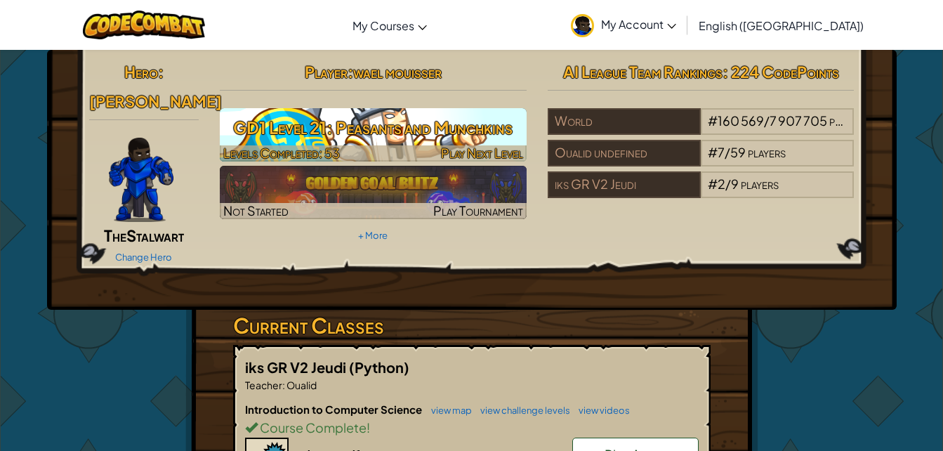
click at [443, 132] on h3 "GD1 Level 21: Peasants and Munchkins" at bounding box center [373, 128] width 307 height 32
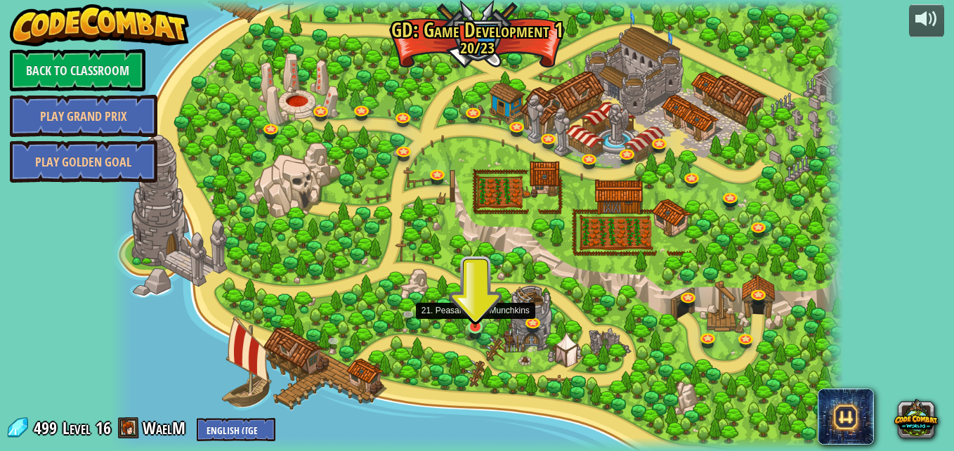
click at [474, 323] on img at bounding box center [475, 307] width 18 height 41
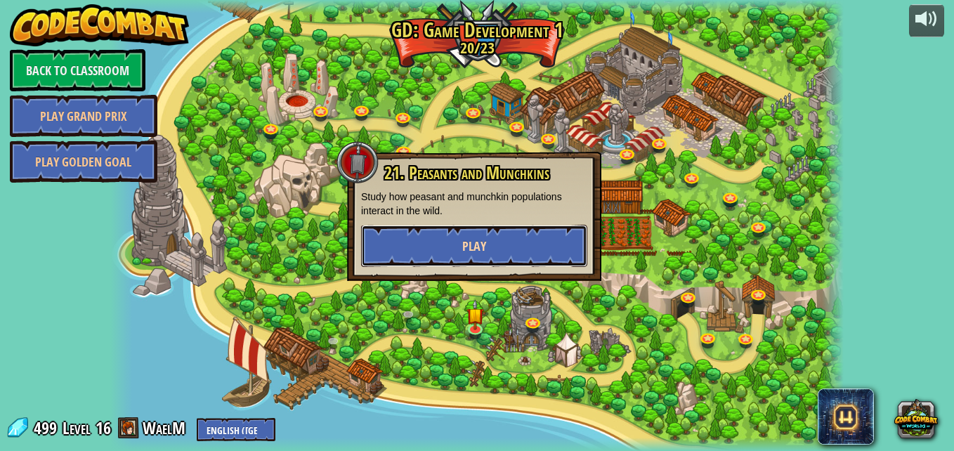
click at [469, 251] on span "Play" at bounding box center [474, 246] width 24 height 18
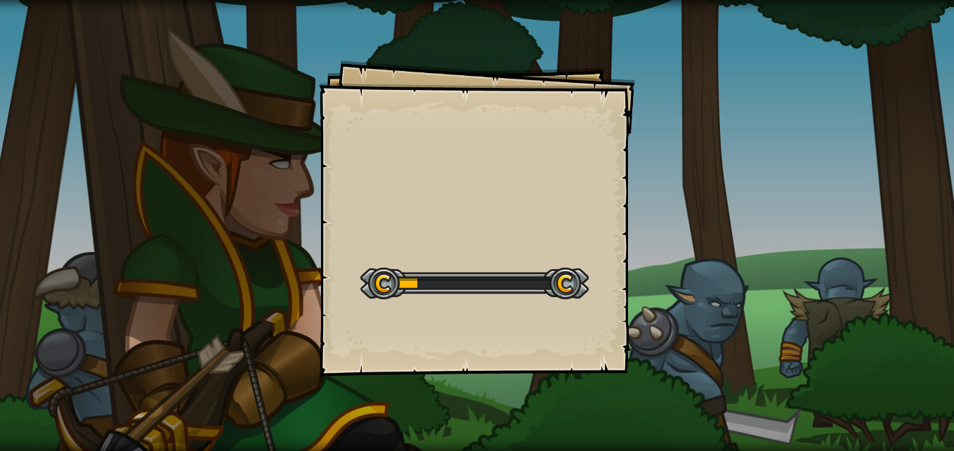
click at [469, 251] on div "Goals Start Level Error loading from server. Try refreshing the page. You'll ne…" at bounding box center [477, 218] width 316 height 316
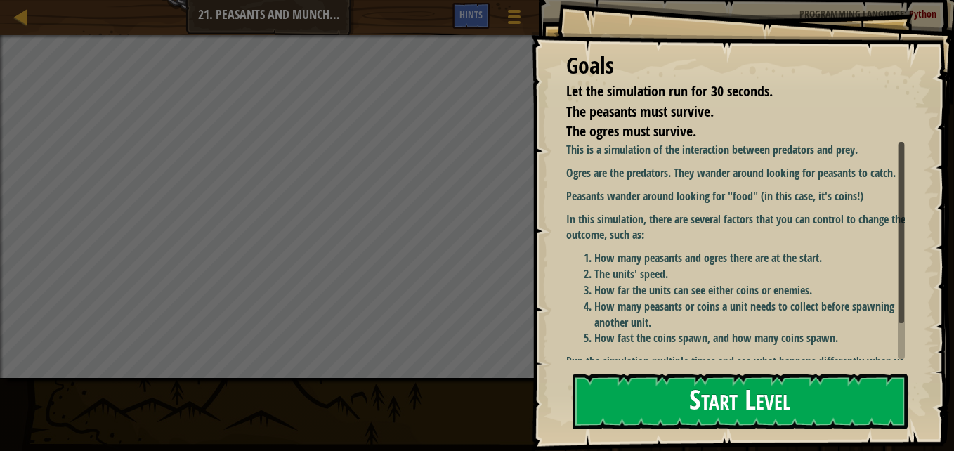
click at [627, 378] on button "Start Level" at bounding box center [739, 401] width 335 height 55
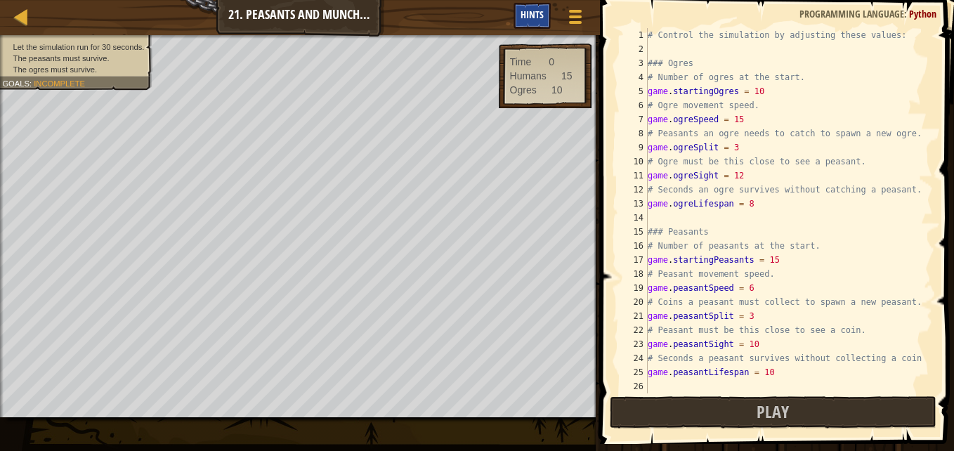
click at [516, 7] on div "Hints" at bounding box center [531, 16] width 37 height 26
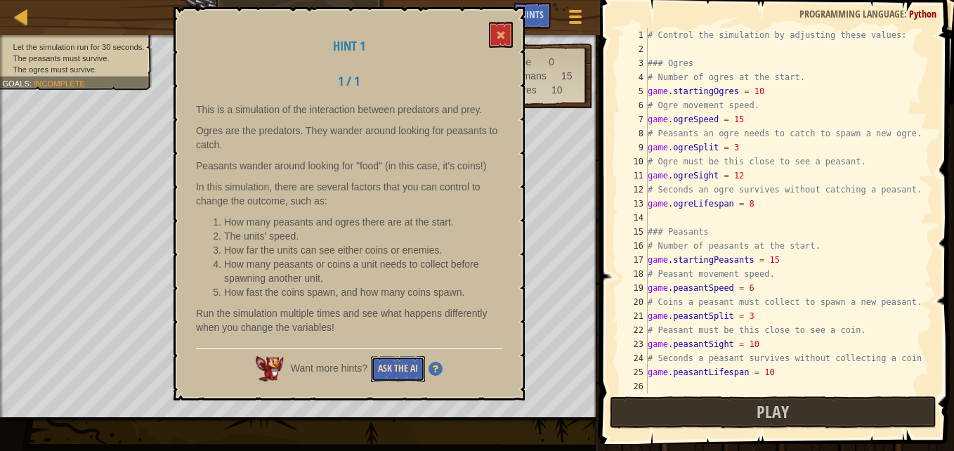
click at [387, 374] on button "Ask the AI" at bounding box center [398, 369] width 54 height 26
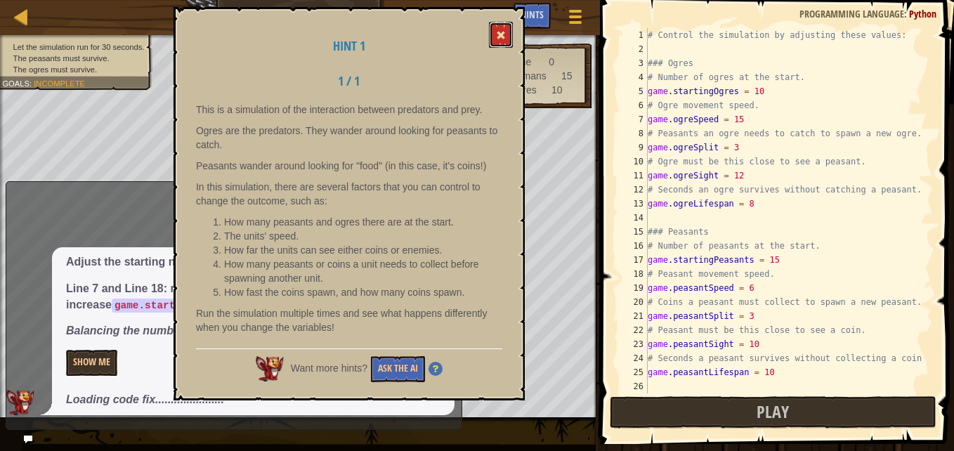
click at [502, 37] on span at bounding box center [501, 35] width 10 height 10
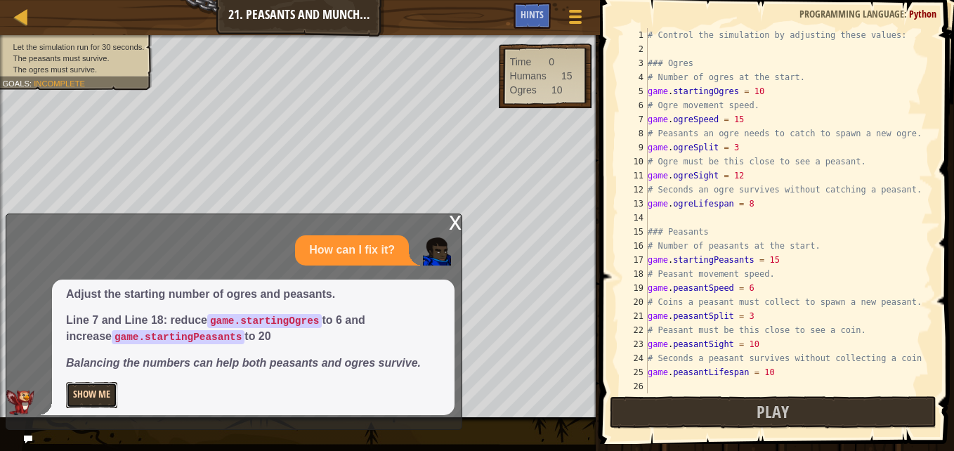
click at [90, 391] on button "Show Me" at bounding box center [91, 395] width 51 height 26
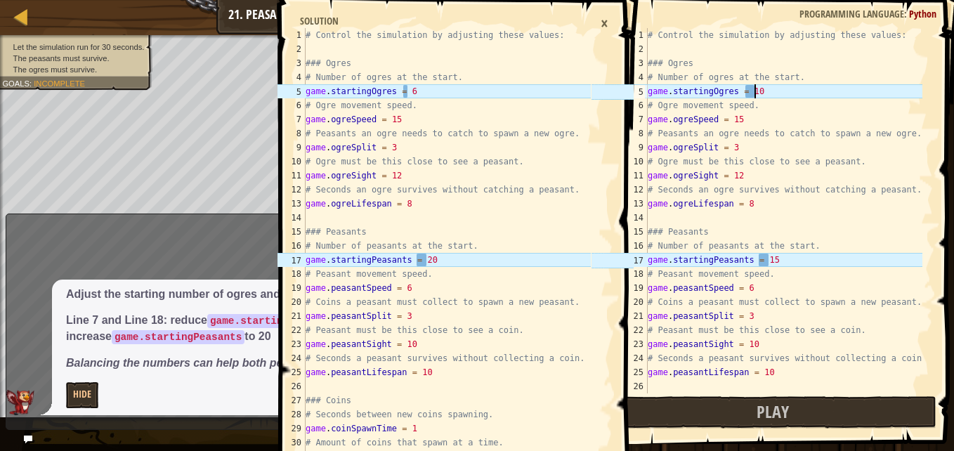
click at [763, 93] on div "# Control the simulation by adjusting these values: ### Ogres # Number of ogres…" at bounding box center [783, 224] width 277 height 393
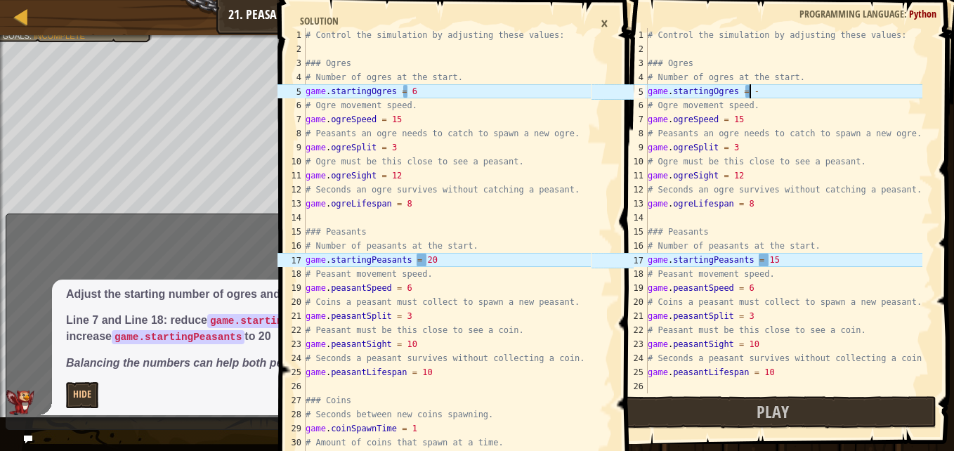
scroll to position [6, 8]
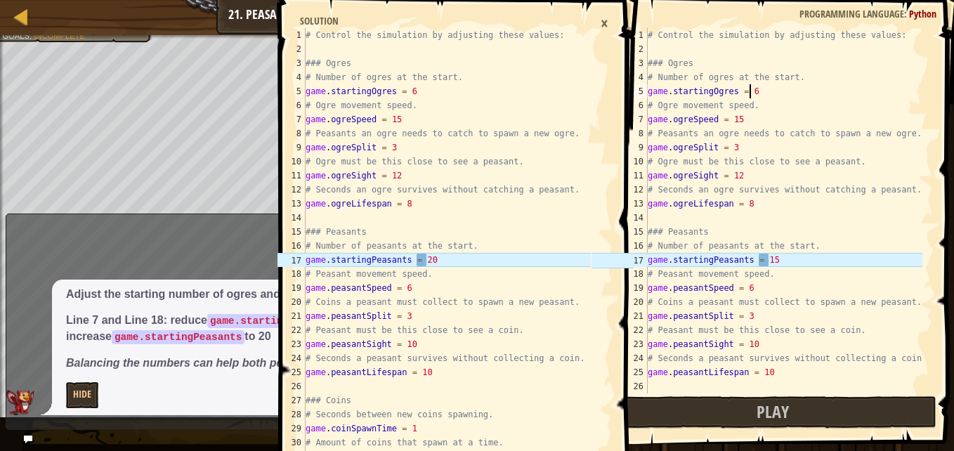
click at [784, 259] on div "# Control the simulation by adjusting these values: ### Ogres # Number of ogres…" at bounding box center [783, 224] width 277 height 393
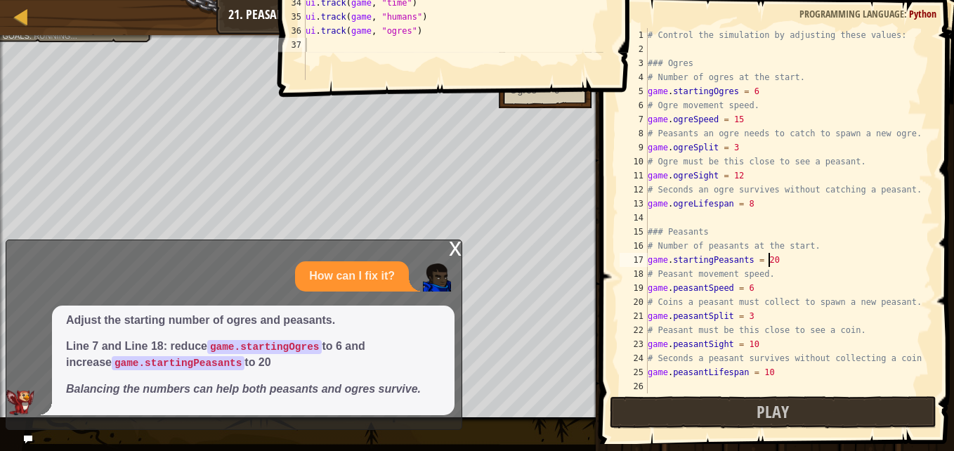
scroll to position [6, 9]
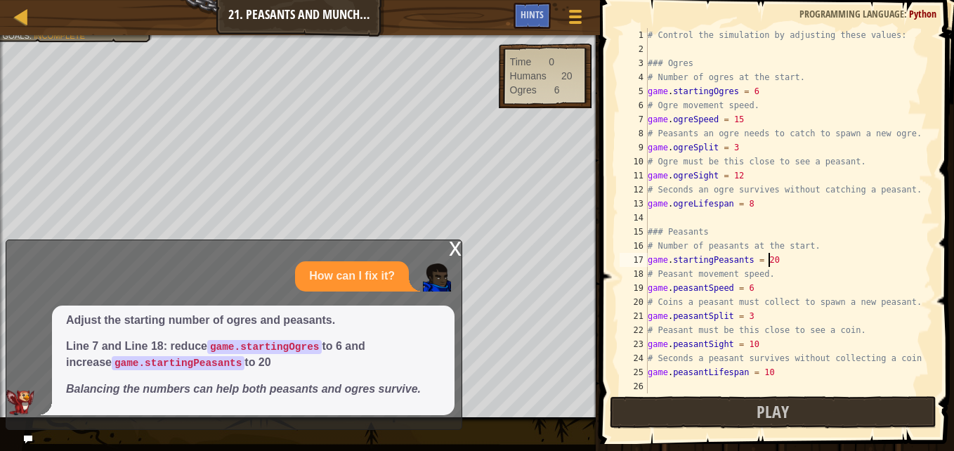
click at [453, 251] on div "x" at bounding box center [455, 247] width 13 height 14
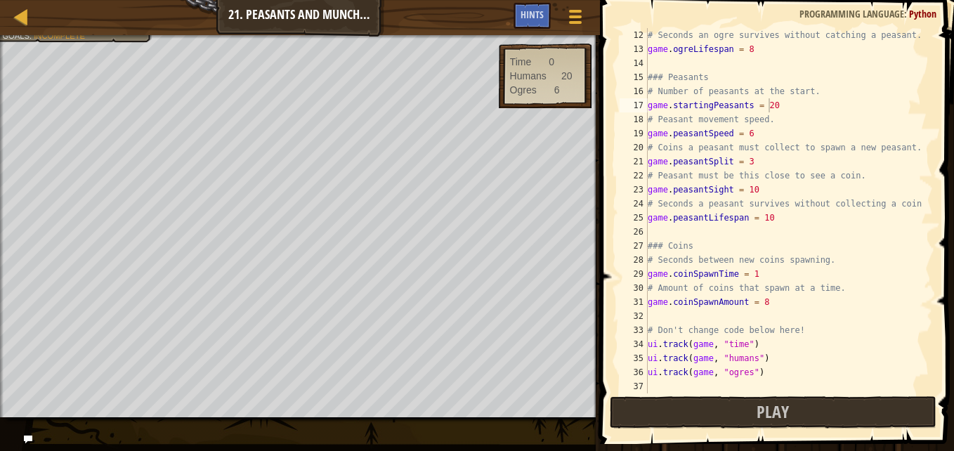
scroll to position [0, 0]
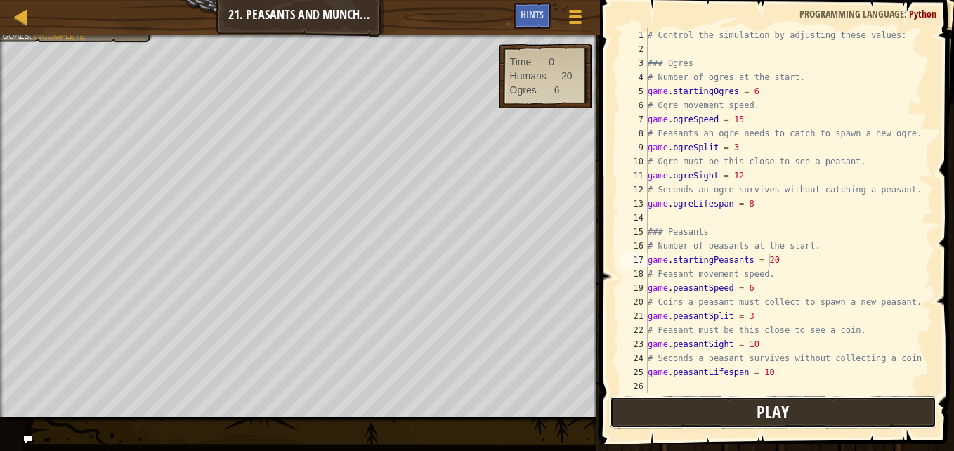
click at [788, 404] on span "Play" at bounding box center [772, 411] width 32 height 22
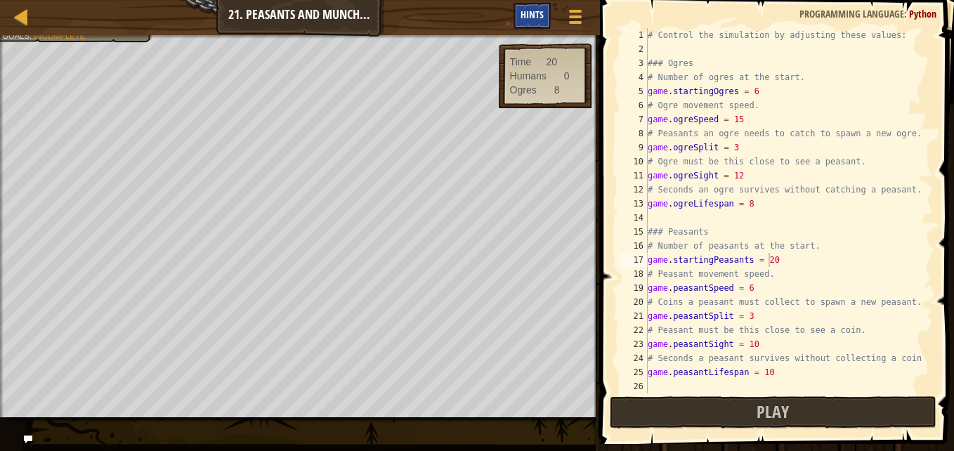
click at [527, 19] on span "Hints" at bounding box center [531, 14] width 23 height 13
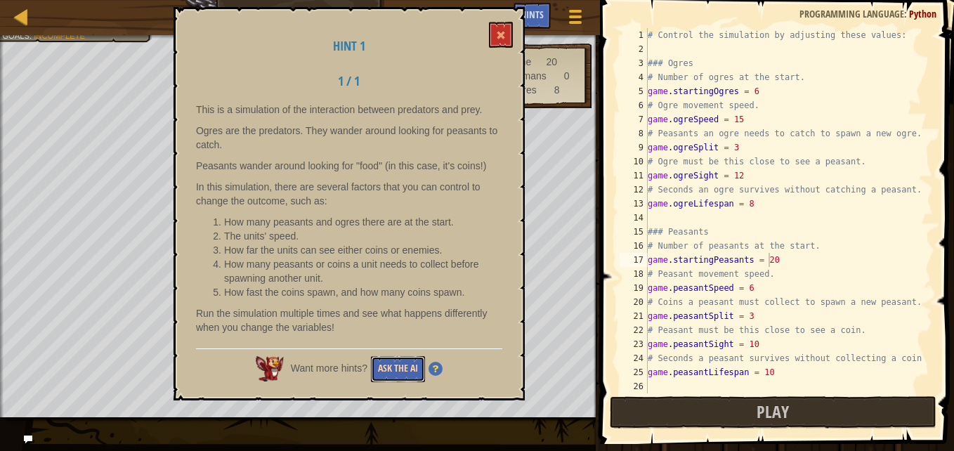
click at [405, 367] on button "Ask the AI" at bounding box center [398, 369] width 54 height 26
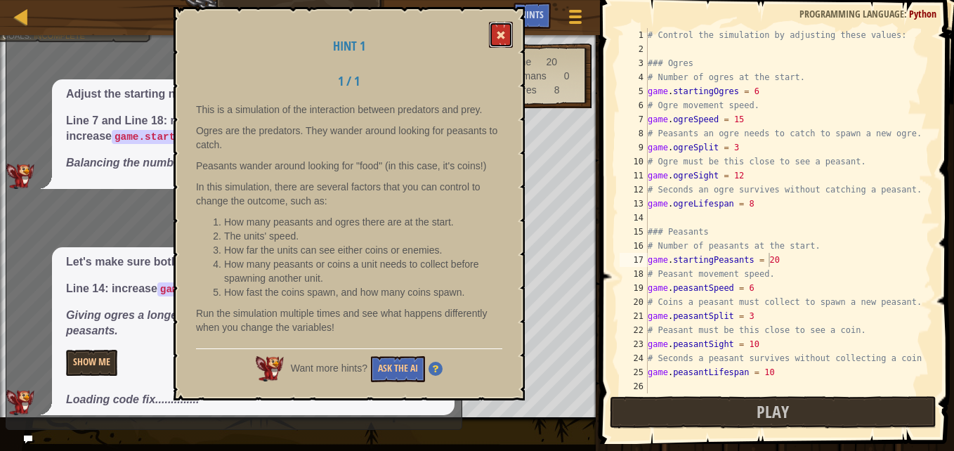
click at [498, 37] on span at bounding box center [501, 35] width 10 height 10
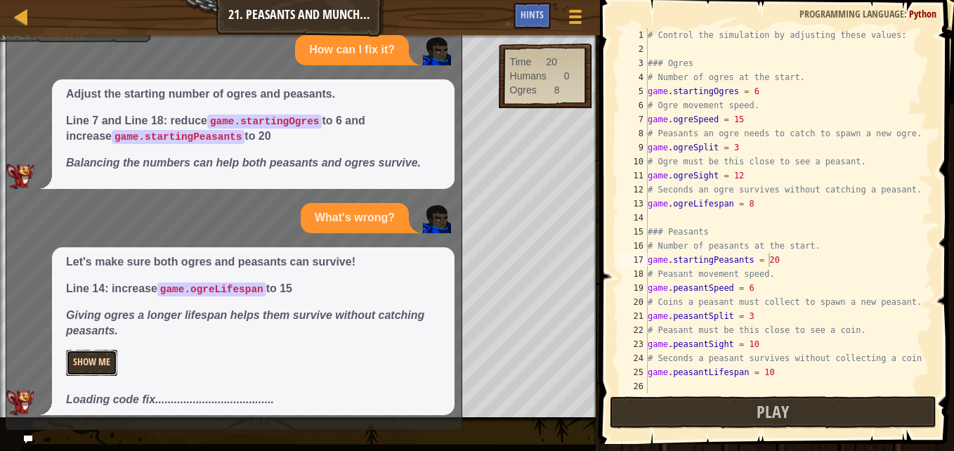
click at [96, 357] on button "Show Me" at bounding box center [91, 363] width 51 height 26
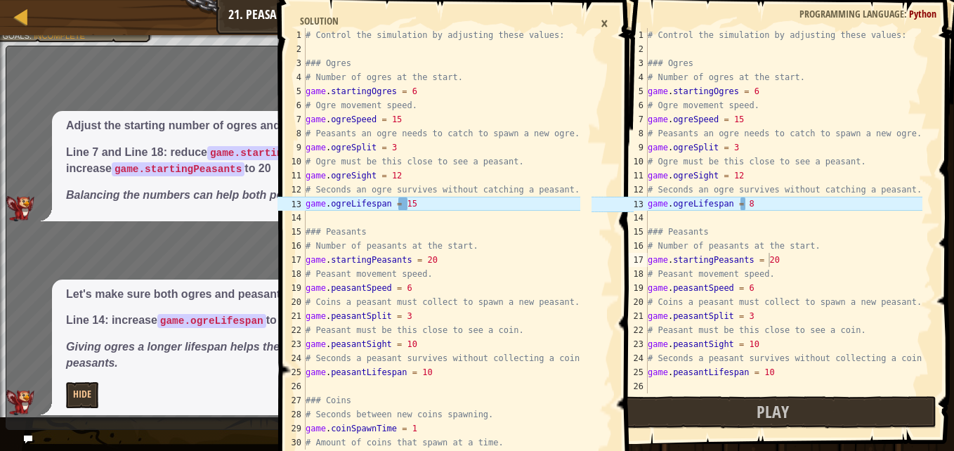
scroll to position [6, 8]
click at [747, 199] on div "# Control the simulation by adjusting these values: ### Ogres # Number of ogres…" at bounding box center [783, 224] width 277 height 393
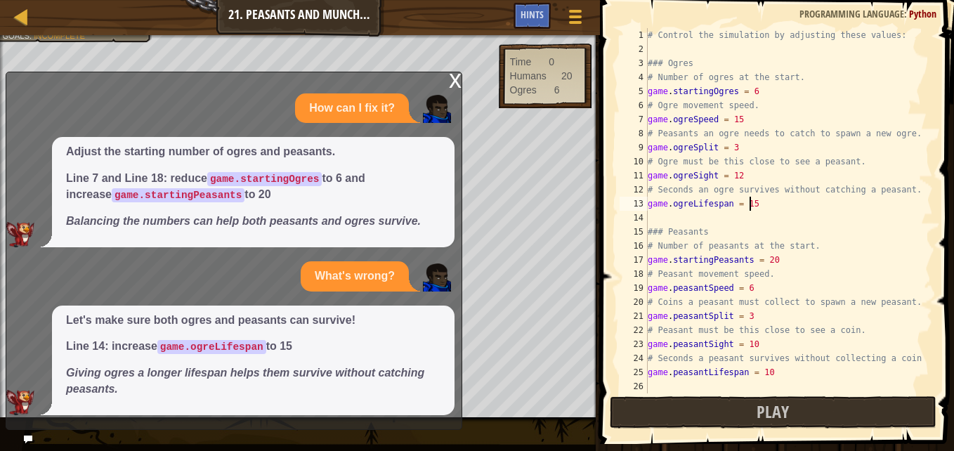
type textarea "game.ogreLifespan = 15"
click at [457, 86] on div "x" at bounding box center [455, 79] width 13 height 14
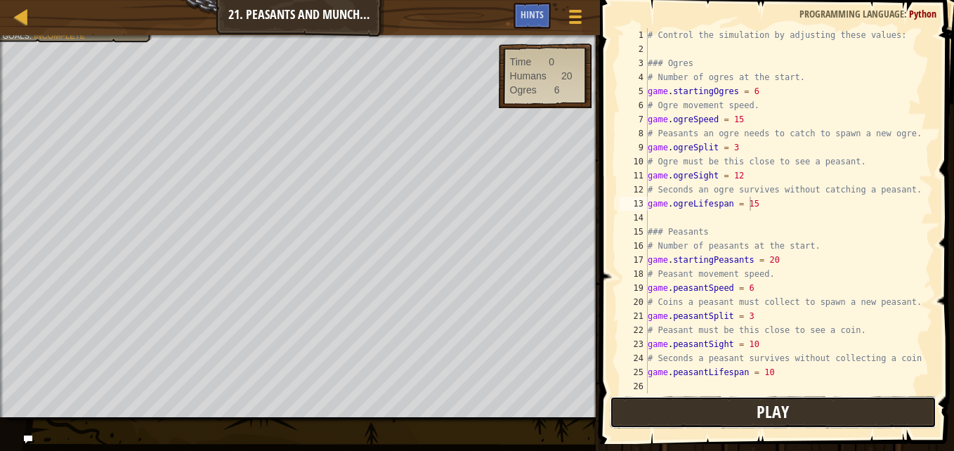
click at [703, 408] on button "Play" at bounding box center [773, 412] width 327 height 32
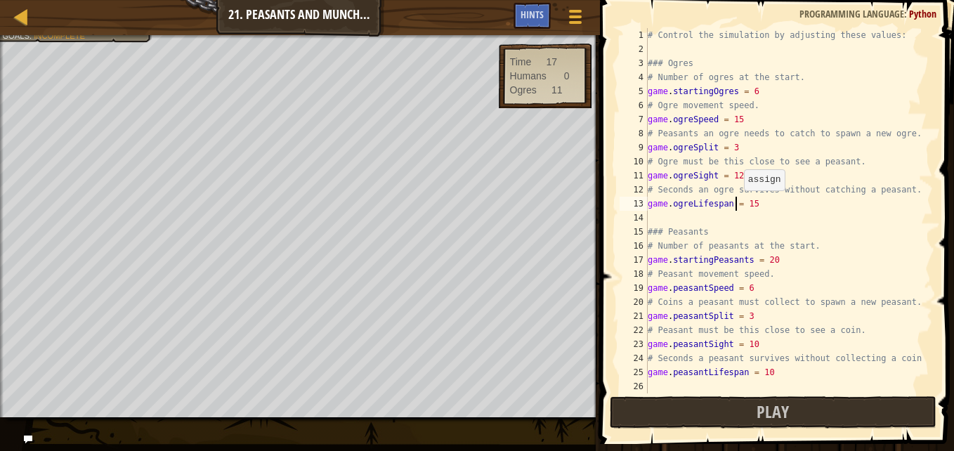
click at [737, 204] on div "# Control the simulation by adjusting these values: ### Ogres # Number of ogres…" at bounding box center [783, 224] width 277 height 393
click at [531, 16] on span "Hints" at bounding box center [531, 14] width 23 height 13
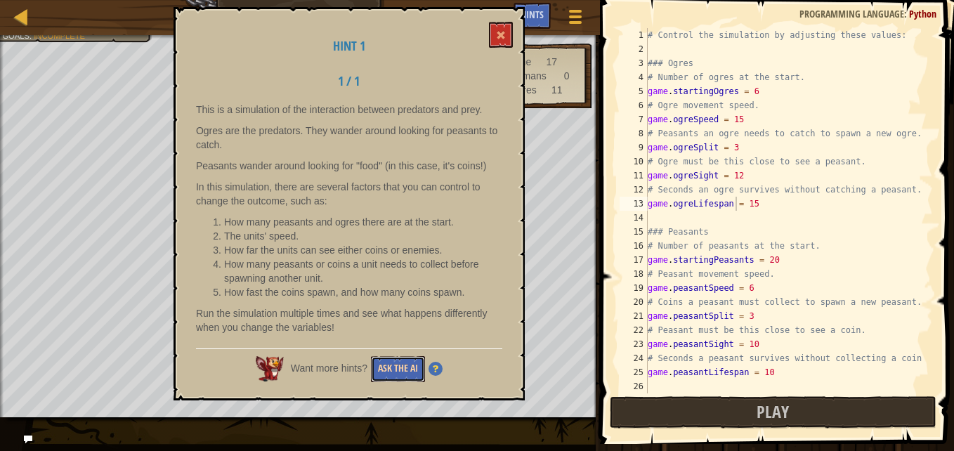
click at [386, 360] on button "Ask the AI" at bounding box center [398, 369] width 54 height 26
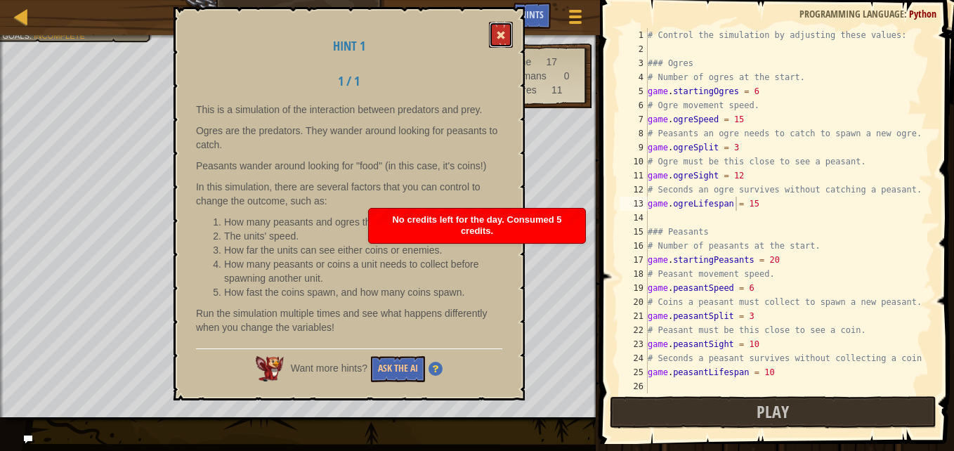
click at [497, 22] on button at bounding box center [501, 35] width 24 height 26
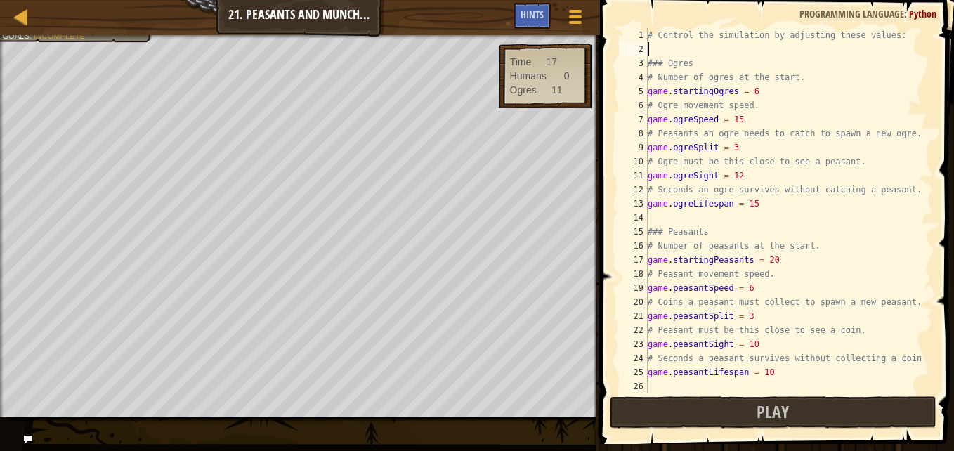
scroll to position [6, 0]
click at [659, 53] on div "# Control the simulation by adjusting these values: ### Ogres # Number of ogres…" at bounding box center [783, 224] width 277 height 393
type textarea "g"
drag, startPoint x: 117, startPoint y: 34, endPoint x: 117, endPoint y: 27, distance: 7.1
click at [117, 27] on div "Map Game Development 1 21. Peasants and Munchkins Game Menu Done Hints" at bounding box center [300, 17] width 600 height 35
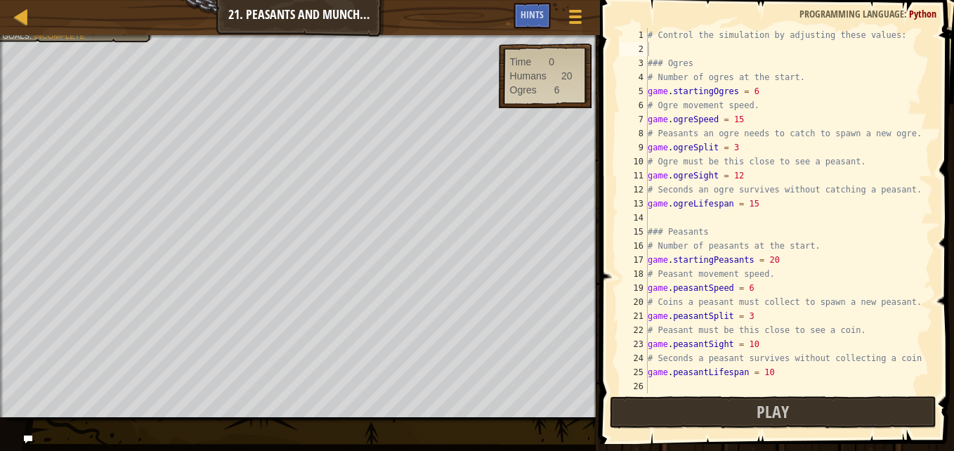
click at [223, 44] on div "Map Game Development 1 21. Peasants and Munchkins Game Menu Done Hints 1 2 3 4 …" at bounding box center [477, 225] width 954 height 451
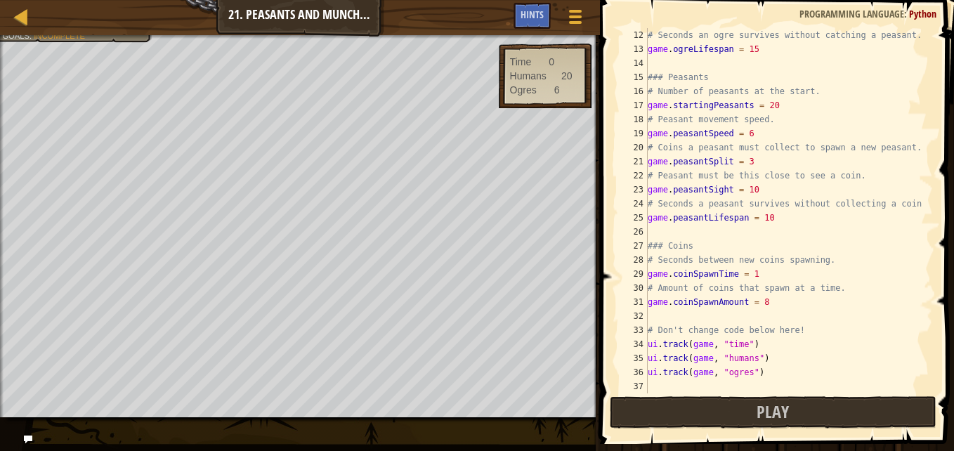
scroll to position [155, 0]
click at [809, 415] on button "Play" at bounding box center [773, 412] width 327 height 32
click at [69, 96] on div "Map Game Development 1 21. Peasants and Munchkins Game Menu Done Hints 1 2 3 4 …" at bounding box center [477, 225] width 954 height 451
click at [90, 34] on div "Map Game Development 1 21. Peasants and Munchkins Game Menu Done Hints" at bounding box center [300, 17] width 600 height 35
drag, startPoint x: 90, startPoint y: 34, endPoint x: 91, endPoint y: 27, distance: 7.2
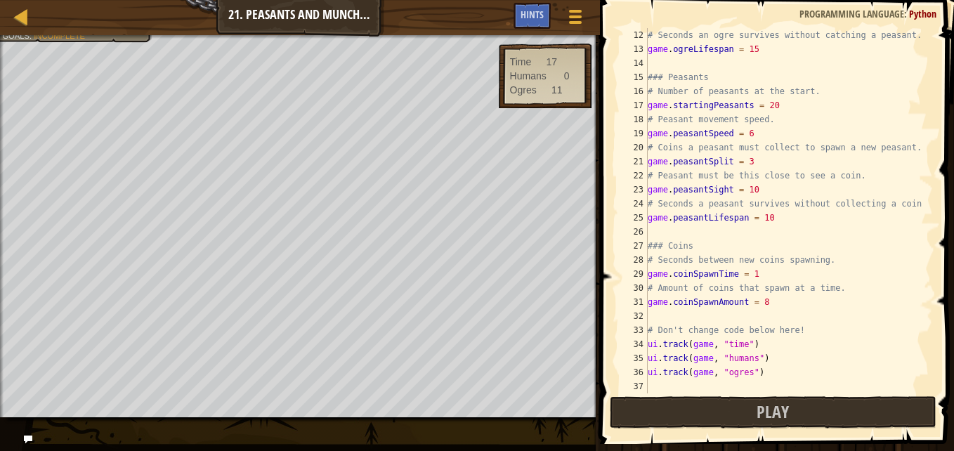
click at [91, 27] on div "Map Game Development 1 21. Peasants and Munchkins Game Menu Done Hints" at bounding box center [300, 17] width 600 height 35
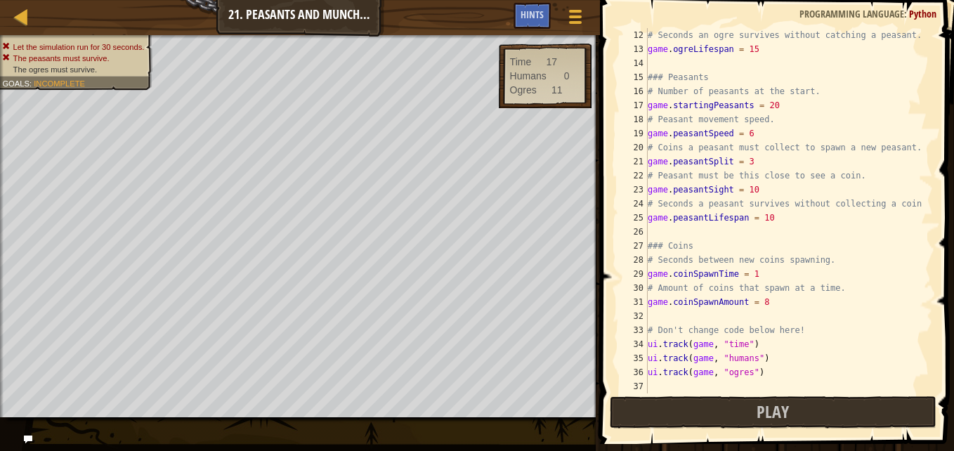
drag, startPoint x: 91, startPoint y: 27, endPoint x: 81, endPoint y: 70, distance: 44.8
click at [81, 70] on div "Map Game Development 1 21. Peasants and Munchkins Game Menu Done Hints 1 2 3 4 …" at bounding box center [477, 225] width 954 height 451
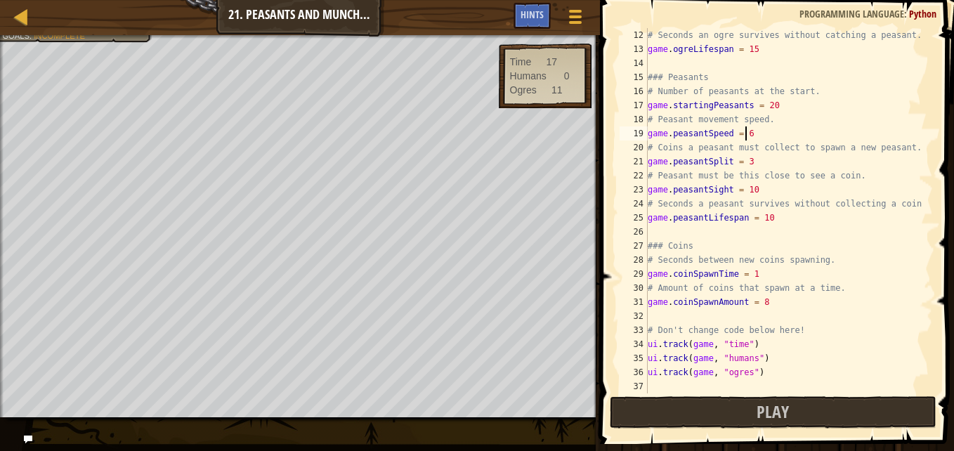
click at [745, 132] on div "# Seconds an ogre survives without catching a peasant. game . ogreLifespan = 15…" at bounding box center [783, 224] width 277 height 393
type textarea "game.peasantSpeed = 1000"
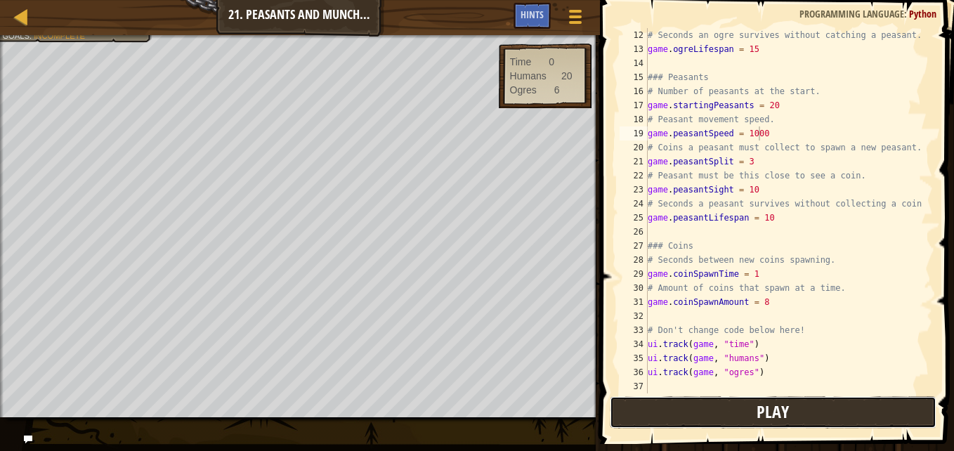
click at [723, 411] on button "Play" at bounding box center [773, 412] width 327 height 32
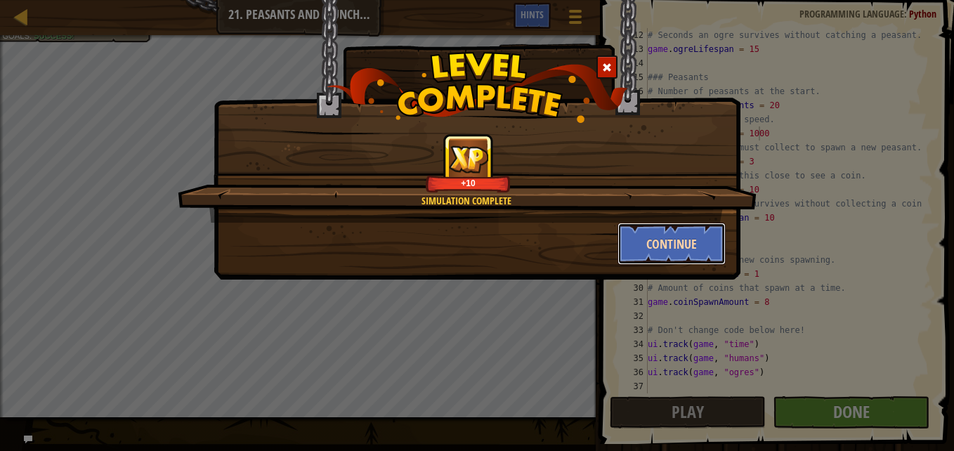
click at [655, 243] on button "Continue" at bounding box center [671, 244] width 109 height 42
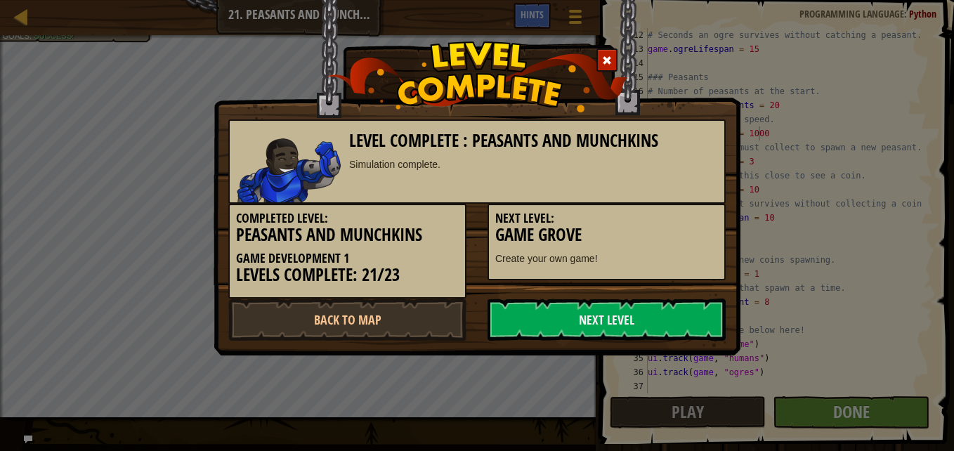
click at [624, 234] on h3 "Game Grove" at bounding box center [606, 234] width 223 height 19
click at [555, 313] on link "Next Level" at bounding box center [606, 320] width 238 height 42
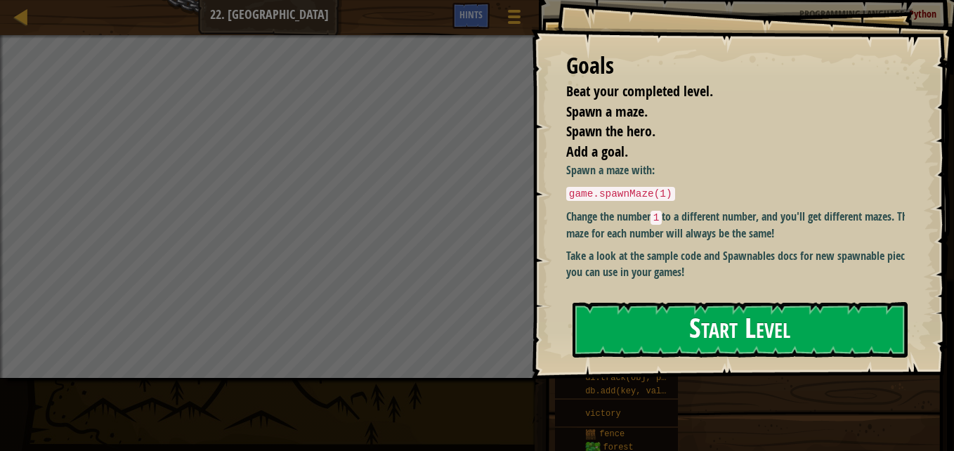
click at [644, 348] on button "Start Level" at bounding box center [739, 329] width 335 height 55
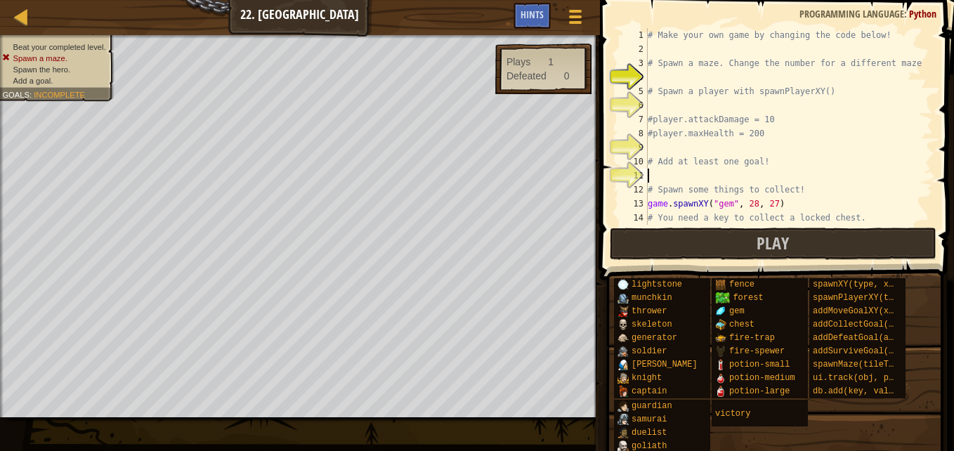
click at [663, 173] on div "# Make your own game by changing the code below! # Spawn a maze. Change the num…" at bounding box center [783, 140] width 277 height 225
click at [655, 72] on div "# Make your own game by changing the code below! # Spawn a maze. Change the num…" at bounding box center [783, 140] width 277 height 225
type textarea "g"
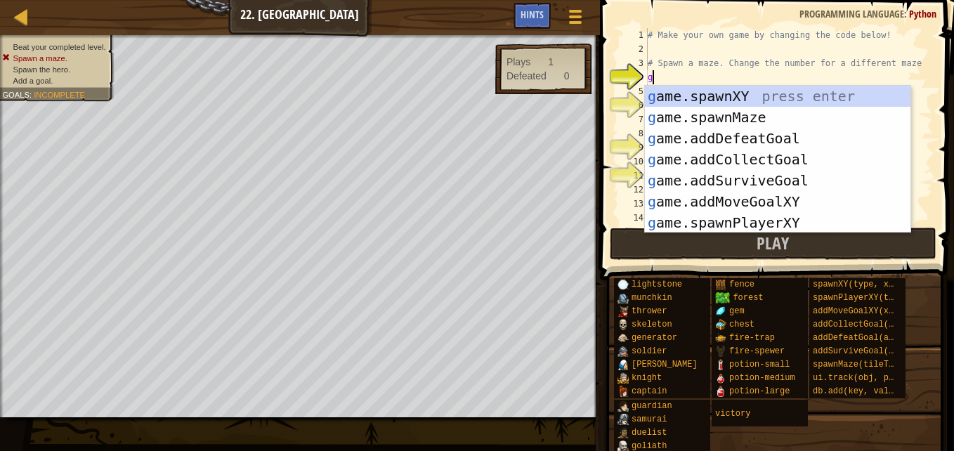
scroll to position [6, 0]
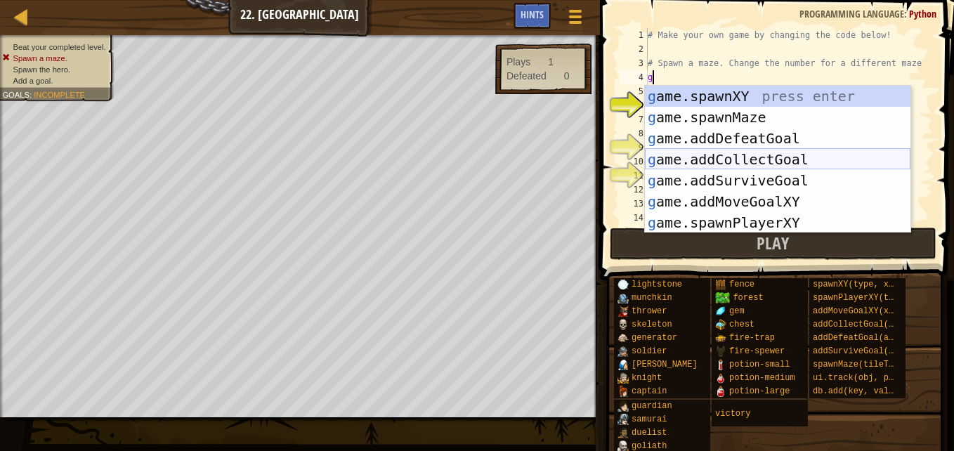
click at [749, 150] on div "g ame.spawnXY press enter g ame.spawnMaze press enter g ame.addDefeatGoal press…" at bounding box center [778, 181] width 266 height 190
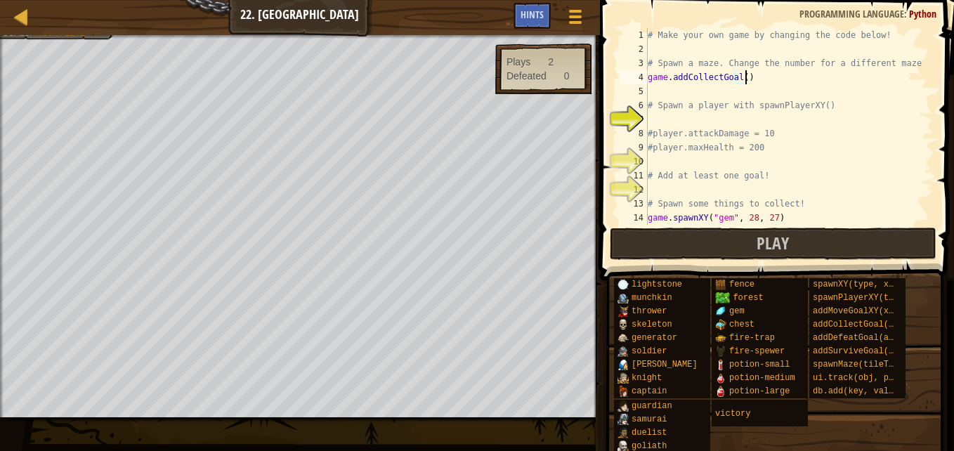
click at [746, 73] on div "# Make your own game by changing the code below! # Spawn a maze. Change the num…" at bounding box center [783, 140] width 277 height 225
type textarea "g"
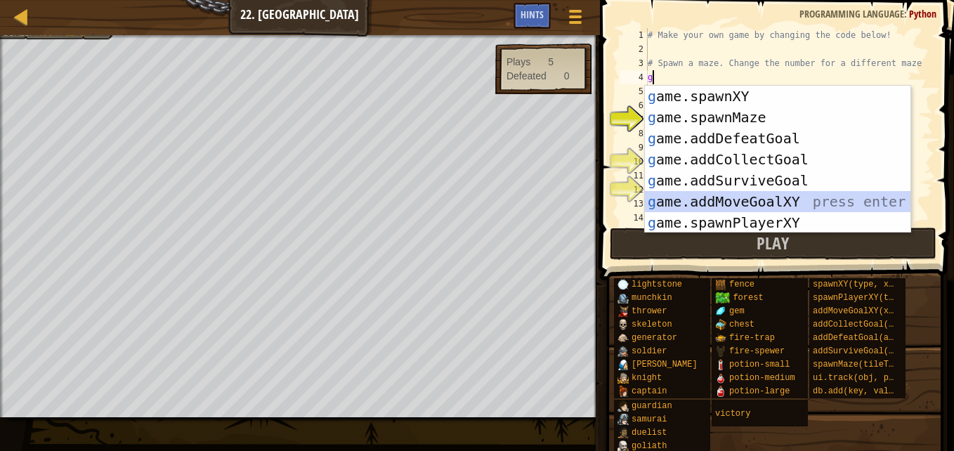
click at [780, 206] on div "g ame.spawnXY press enter g ame.spawnMaze press enter g ame.addDefeatGoal press…" at bounding box center [778, 181] width 266 height 190
type textarea "game.addMoveGoalXY(36, 30)"
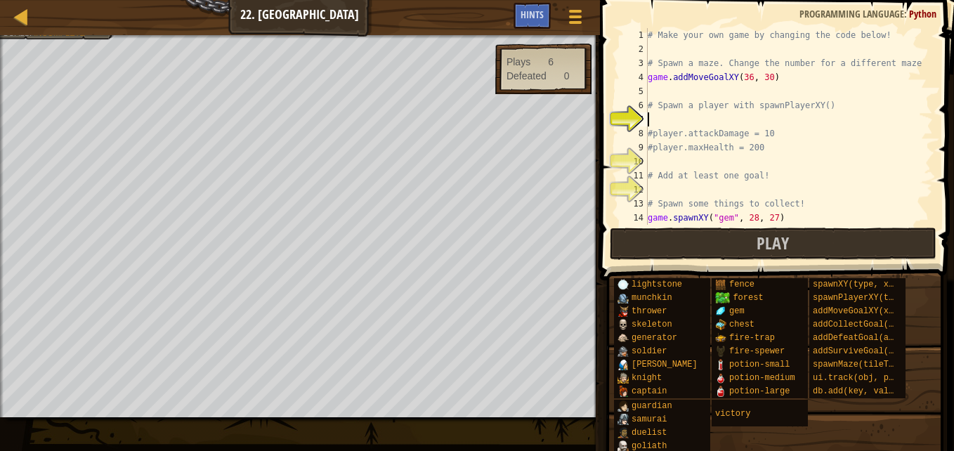
click at [673, 123] on div "# Make your own game by changing the code below! # Spawn a maze. Change the num…" at bounding box center [783, 140] width 277 height 225
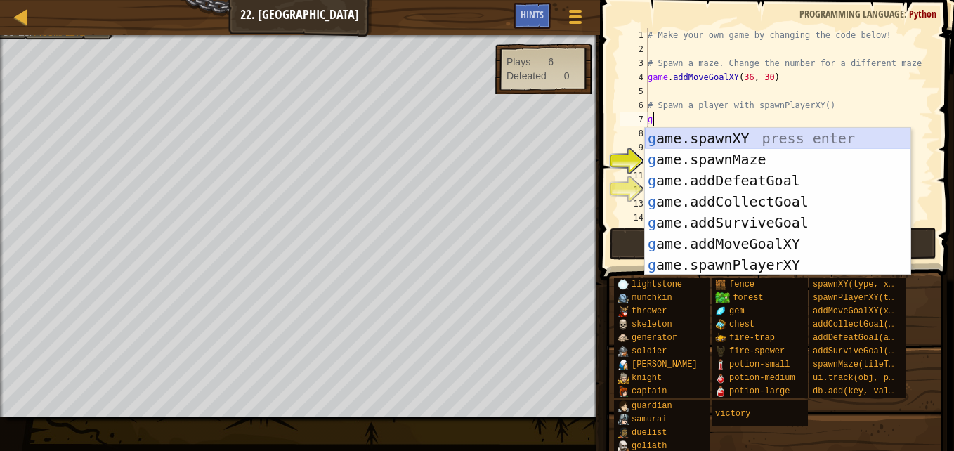
click at [716, 138] on div "g ame.spawnXY press enter g ame.spawnMaze press enter g ame.addDefeatGoal press…" at bounding box center [778, 223] width 266 height 190
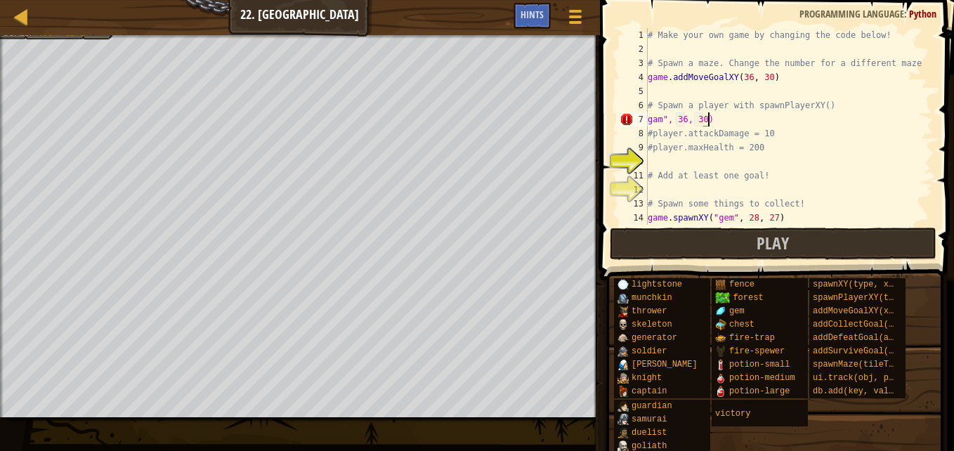
click at [719, 114] on div "# Make your own game by changing the code below! # Spawn a maze. Change the num…" at bounding box center [783, 140] width 277 height 225
type textarea "g"
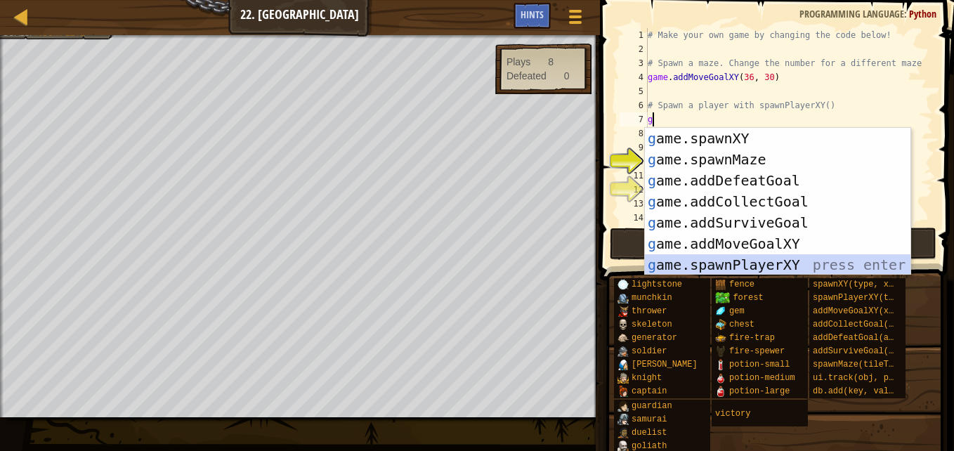
click at [696, 256] on div "g ame.spawnXY press enter g ame.spawnMaze press enter g ame.addDefeatGoal press…" at bounding box center [778, 223] width 266 height 190
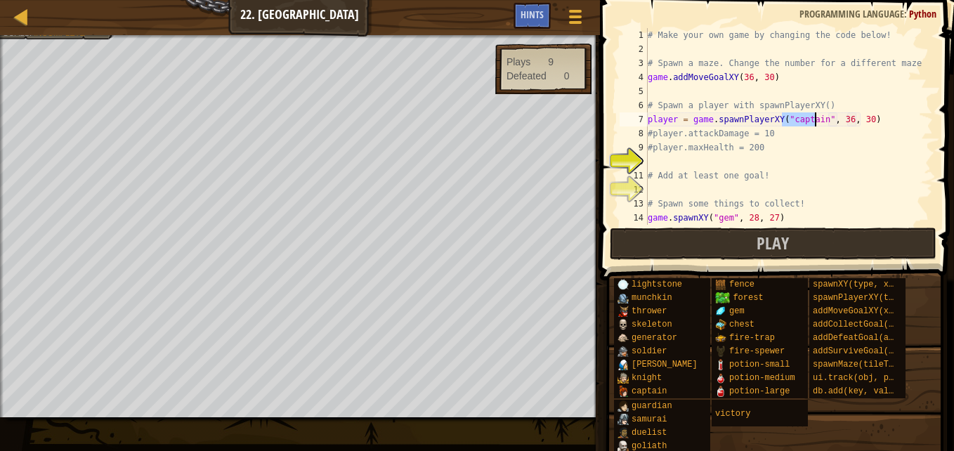
click at [837, 122] on div "# Make your own game by changing the code below! # Spawn a maze. Change the num…" at bounding box center [783, 140] width 277 height 225
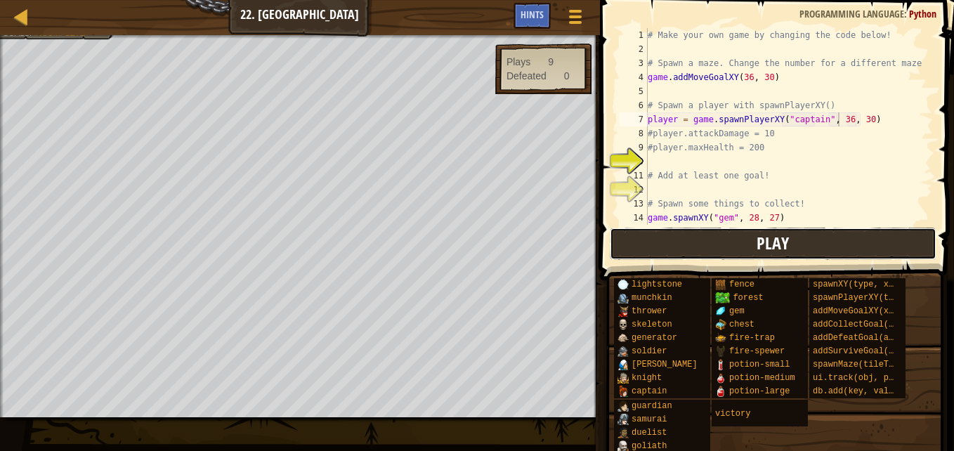
click at [777, 237] on span "Play" at bounding box center [772, 243] width 32 height 22
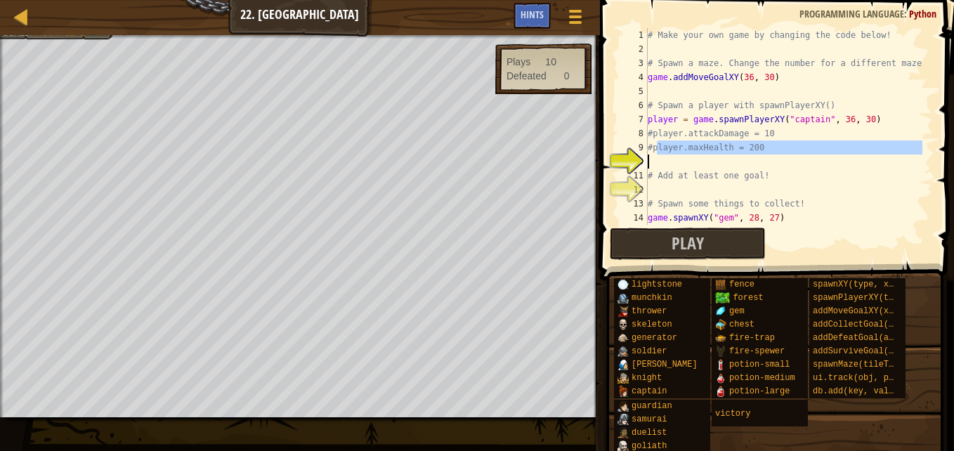
drag, startPoint x: 659, startPoint y: 147, endPoint x: 653, endPoint y: 160, distance: 14.5
click at [653, 160] on div "# Make your own game by changing the code below! # Spawn a maze. Change the num…" at bounding box center [783, 140] width 277 height 225
type textarea "#player.maxHealth = 200"
click at [704, 160] on div "# Make your own game by changing the code below! # Spawn a maze. Change the num…" at bounding box center [783, 126] width 277 height 197
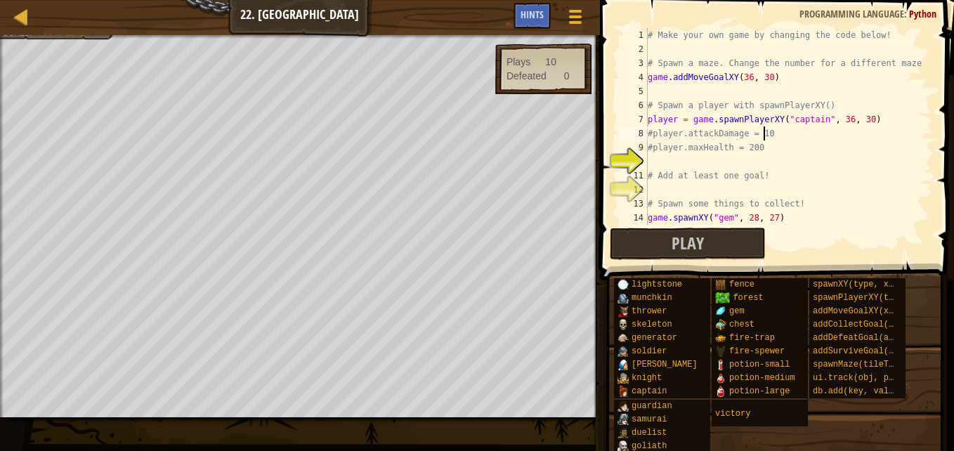
click at [768, 131] on div "# Make your own game by changing the code below! # Spawn a maze. Change the num…" at bounding box center [783, 140] width 277 height 225
type textarea "#player.attackDamage = 10"
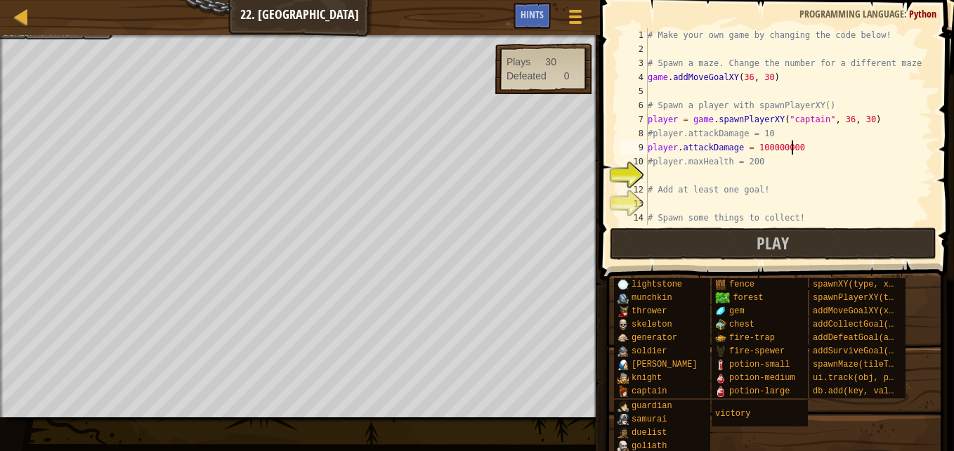
scroll to position [6, 11]
type textarea "player.attackDamage = 1000000000"
click at [674, 175] on div "# Make your own game by changing the code below! # Spawn a maze. Change the num…" at bounding box center [783, 140] width 277 height 225
click at [775, 84] on div "# Make your own game by changing the code below! # Spawn a maze. Change the num…" at bounding box center [783, 140] width 277 height 225
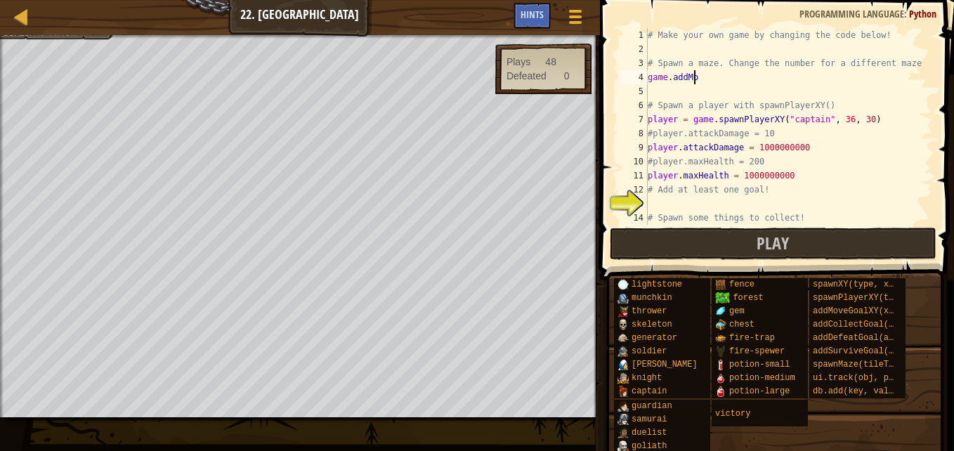
scroll to position [6, 1]
type textarea "g"
click at [660, 202] on div "# Make your own game by changing the code below! # Spawn a maze. Change the num…" at bounding box center [783, 140] width 277 height 225
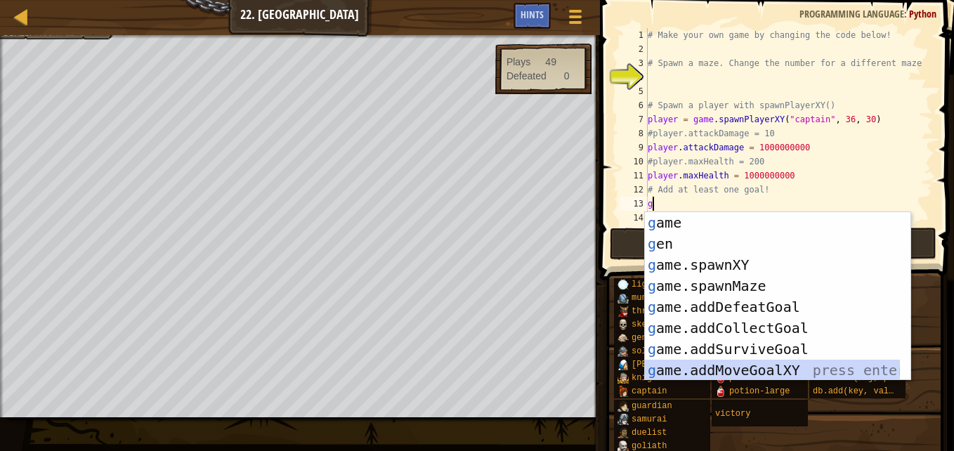
click at [831, 375] on div "g ame press enter g en press enter g ame.spawnXY press enter g ame.spawnMaze pr…" at bounding box center [772, 317] width 255 height 211
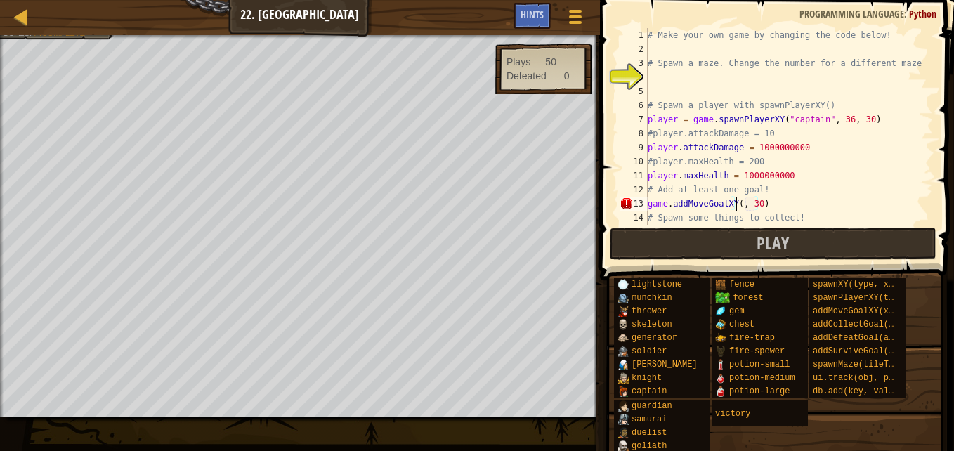
scroll to position [6, 8]
click at [766, 203] on div "# Make your own game by changing the code below! # Spawn a maze. Change the num…" at bounding box center [783, 140] width 277 height 225
click at [763, 203] on div "# Make your own game by changing the code below! # Spawn a maze. Change the num…" at bounding box center [783, 140] width 277 height 225
click at [744, 204] on div "# Make your own game by changing the code below! # Spawn a maze. Change the num…" at bounding box center [783, 140] width 277 height 225
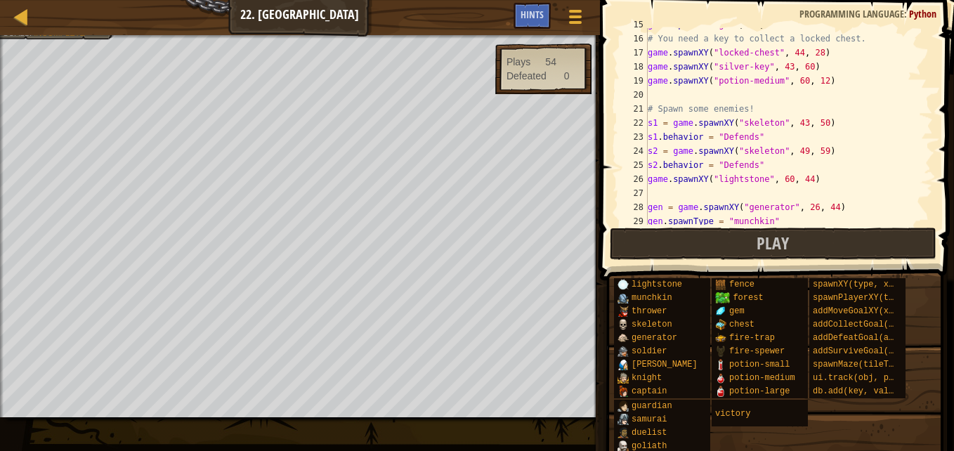
scroll to position [0, 0]
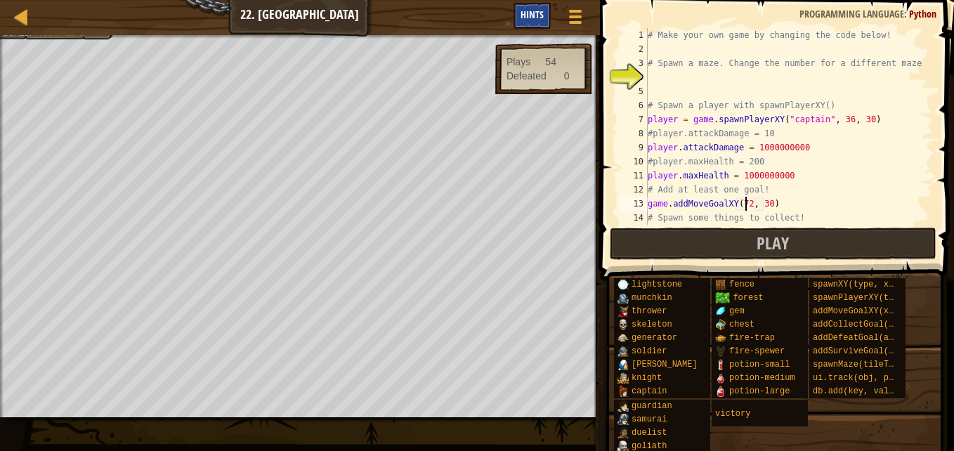
type textarea "game.addMoveGoalXY(72, 30)"
click at [523, 18] on span "Hints" at bounding box center [531, 14] width 23 height 13
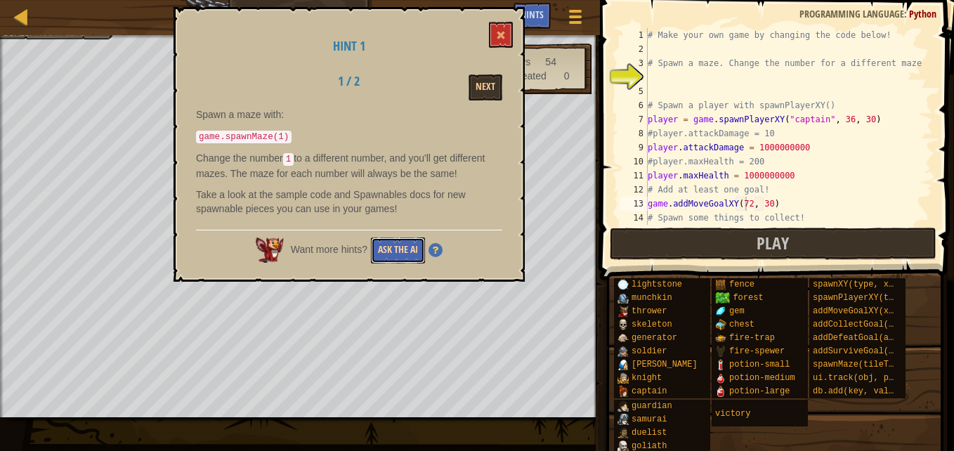
click at [417, 257] on button "Ask the AI" at bounding box center [398, 250] width 54 height 26
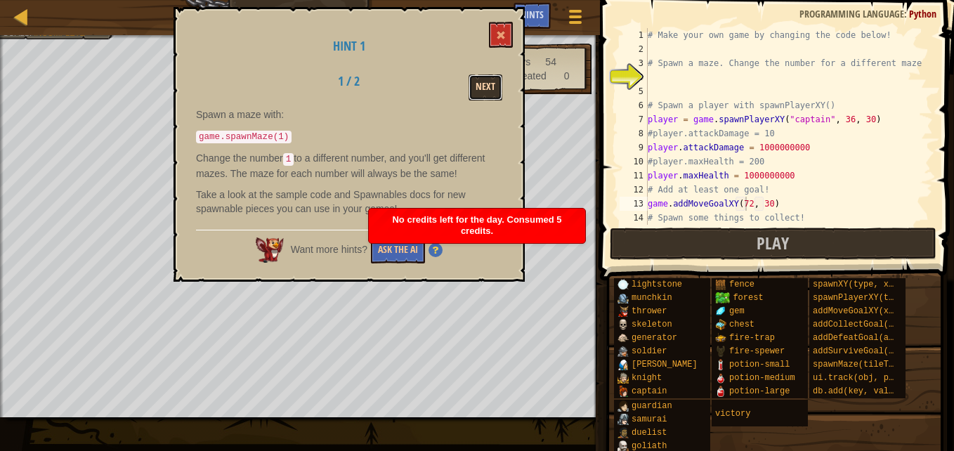
click at [488, 77] on button "Next" at bounding box center [485, 87] width 34 height 26
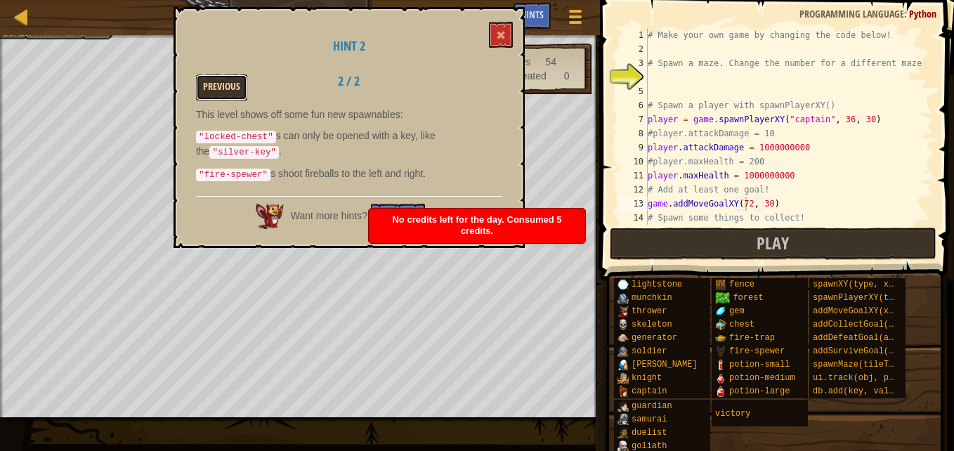
click at [232, 89] on button "Previous" at bounding box center [221, 87] width 51 height 26
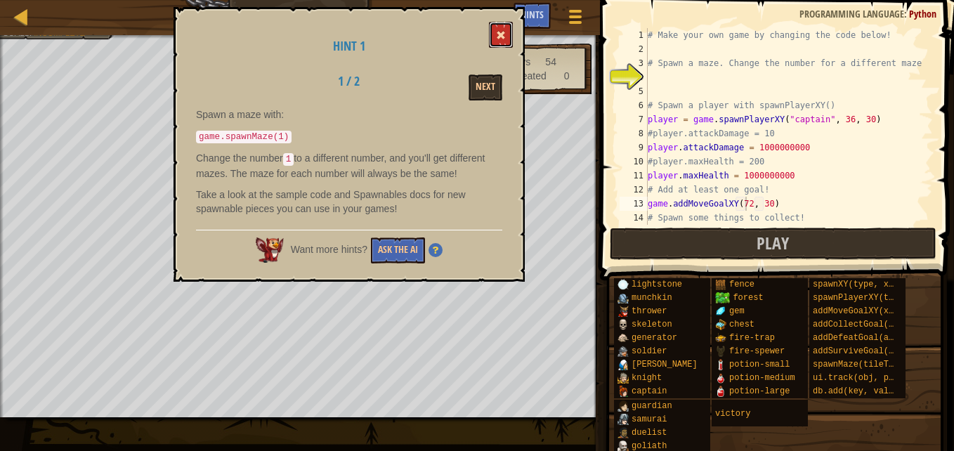
click at [504, 30] on button at bounding box center [501, 35] width 24 height 26
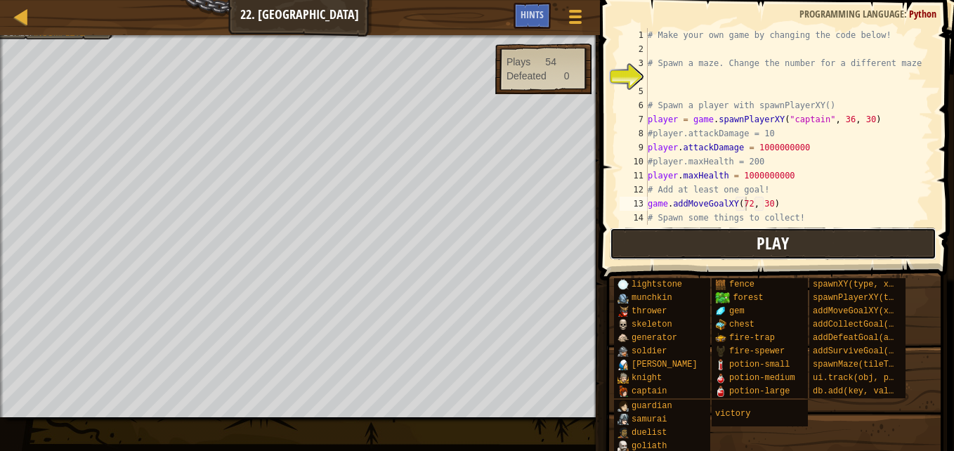
click at [702, 239] on button "Play" at bounding box center [773, 244] width 327 height 32
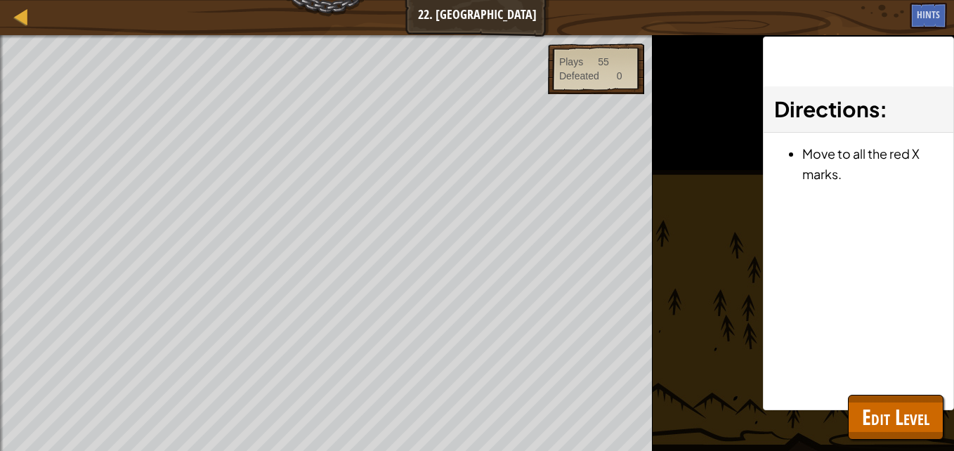
click at [290, 25] on div "Map Game Development 1 22. Game Grove Game Menu Done Hints 1 הההההההההההההההההה…" at bounding box center [477, 225] width 954 height 451
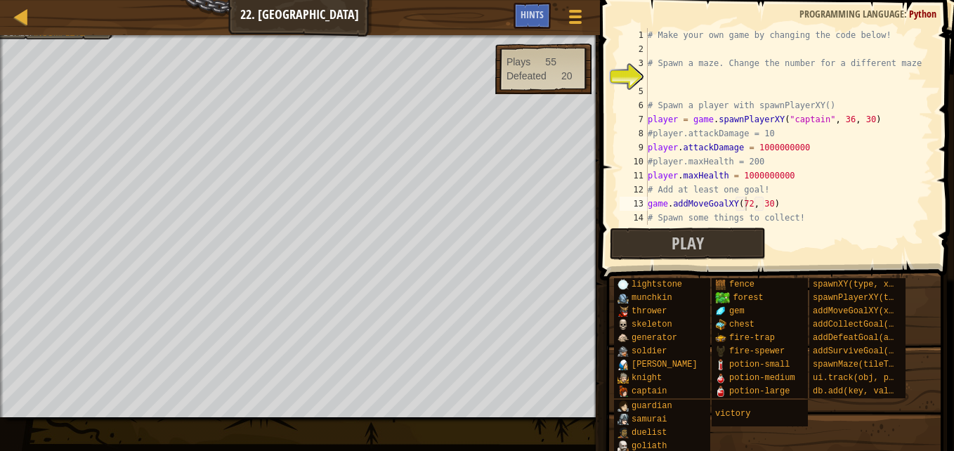
scroll to position [6, 0]
click at [665, 76] on div "# Make your own game by changing the code below! # Spawn a maze. Change the num…" at bounding box center [783, 140] width 277 height 225
type textarea "g"
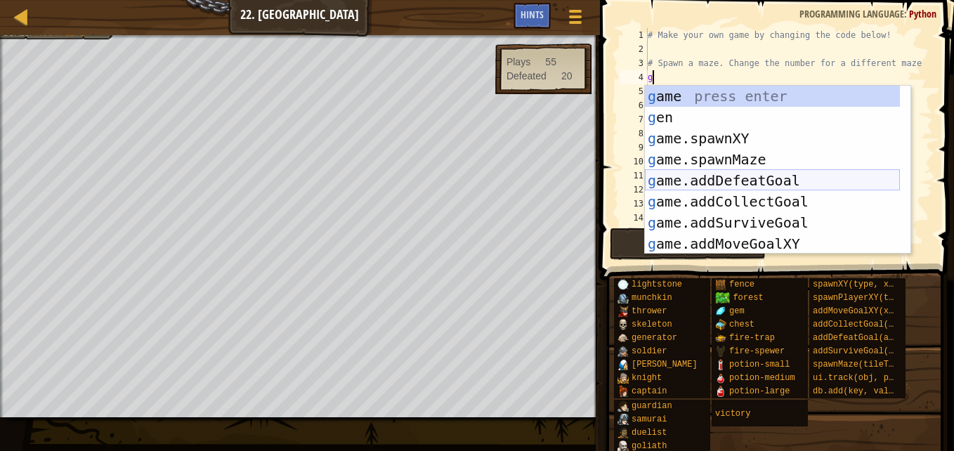
click at [684, 184] on div "g ame press enter g en press enter g ame.spawnXY press enter g ame.spawnMaze pr…" at bounding box center [772, 191] width 255 height 211
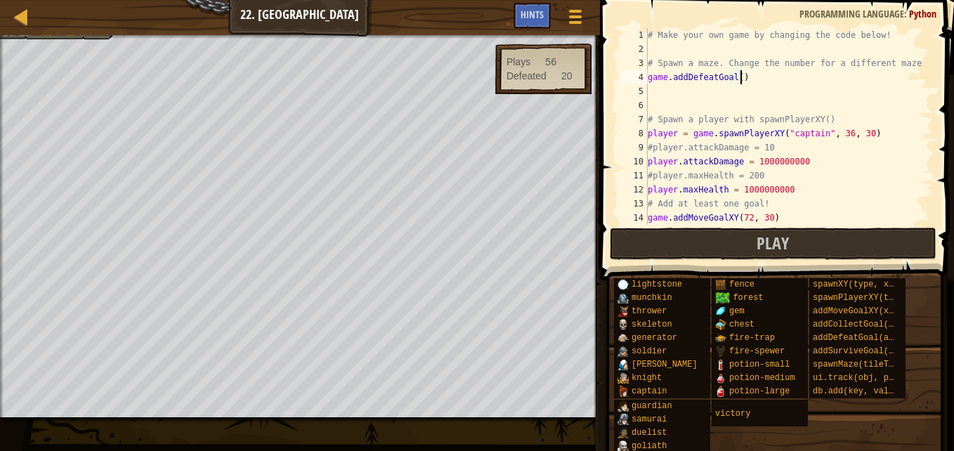
click at [751, 74] on div "# Make your own game by changing the code below! # Spawn a maze. Change the num…" at bounding box center [783, 140] width 277 height 225
type textarea "g"
click at [533, 11] on span "Hints" at bounding box center [531, 14] width 23 height 13
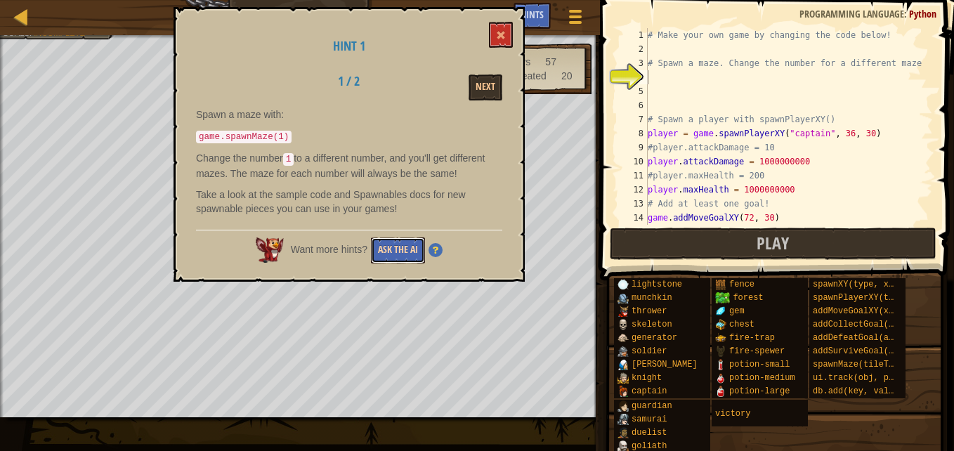
click at [406, 247] on button "Ask the AI" at bounding box center [398, 250] width 54 height 26
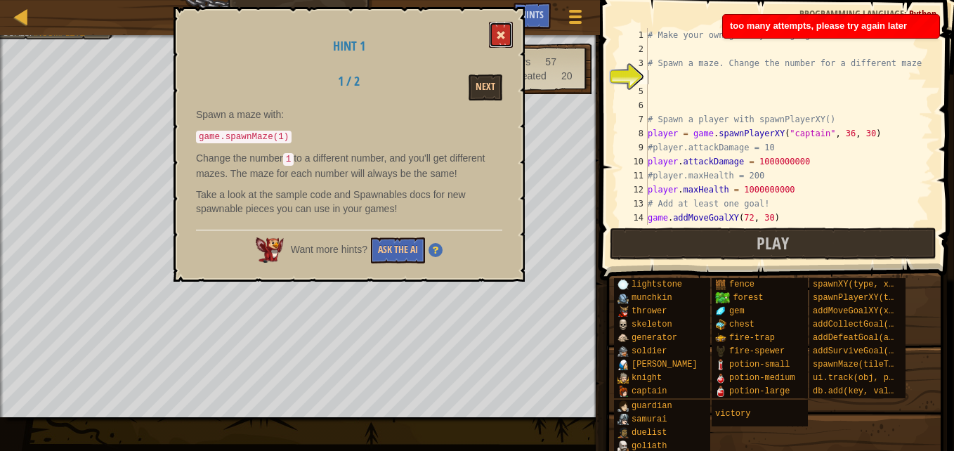
click at [504, 31] on span at bounding box center [501, 35] width 10 height 10
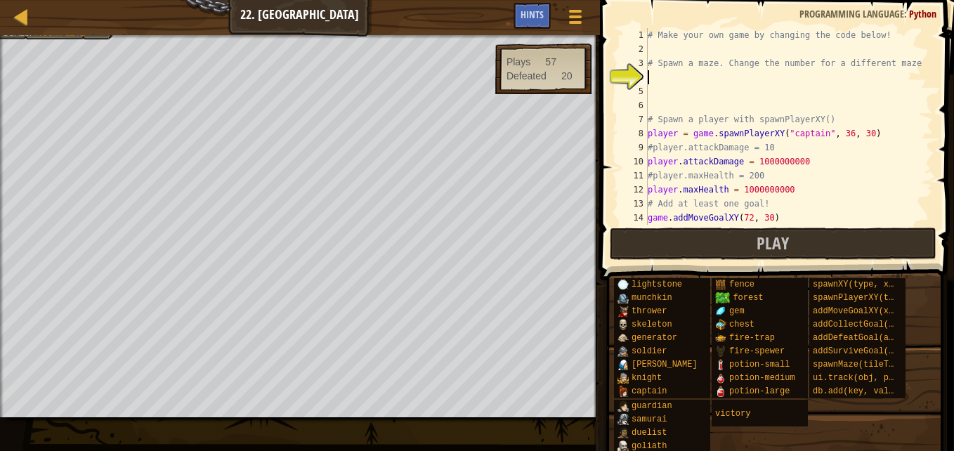
click at [660, 73] on div "# Make your own game by changing the code below! # Spawn a maze. Change the num…" at bounding box center [783, 140] width 277 height 225
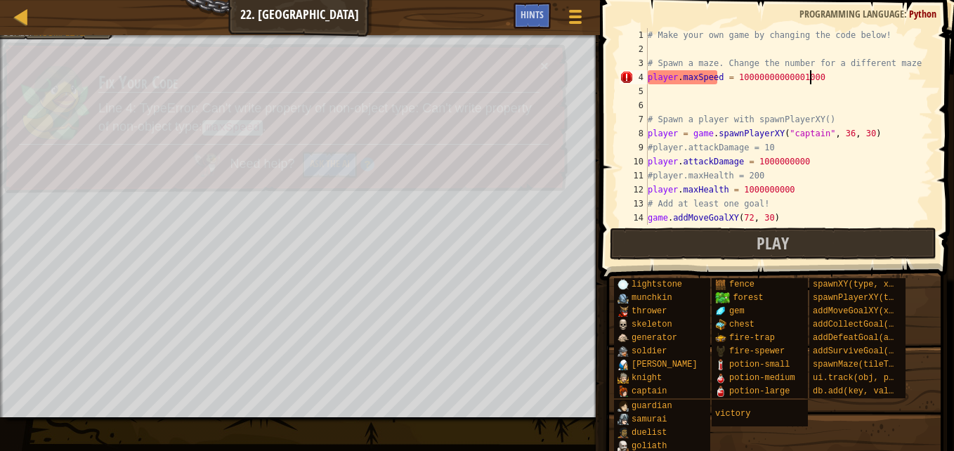
scroll to position [6, 13]
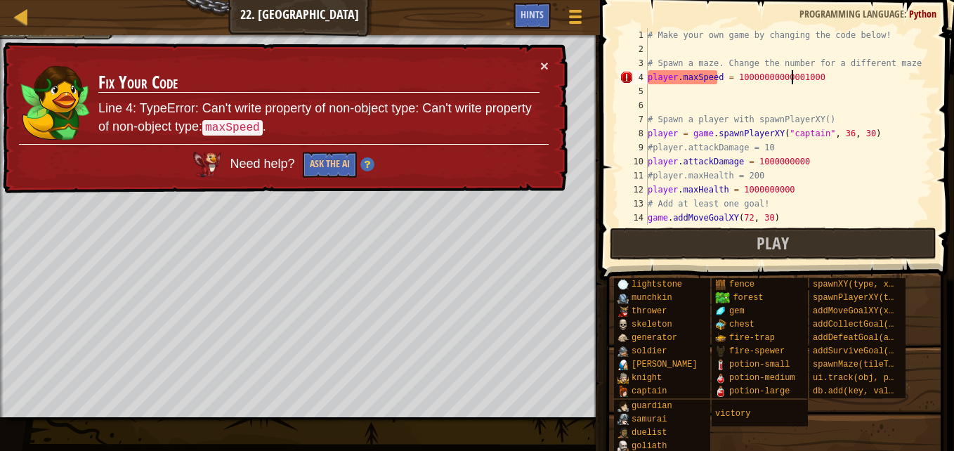
click at [793, 79] on div "# Make your own game by changing the code below! # Spawn a maze. Change the num…" at bounding box center [783, 140] width 277 height 225
click at [795, 77] on div "# Make your own game by changing the code below! # Spawn a maze. Change the num…" at bounding box center [783, 140] width 277 height 225
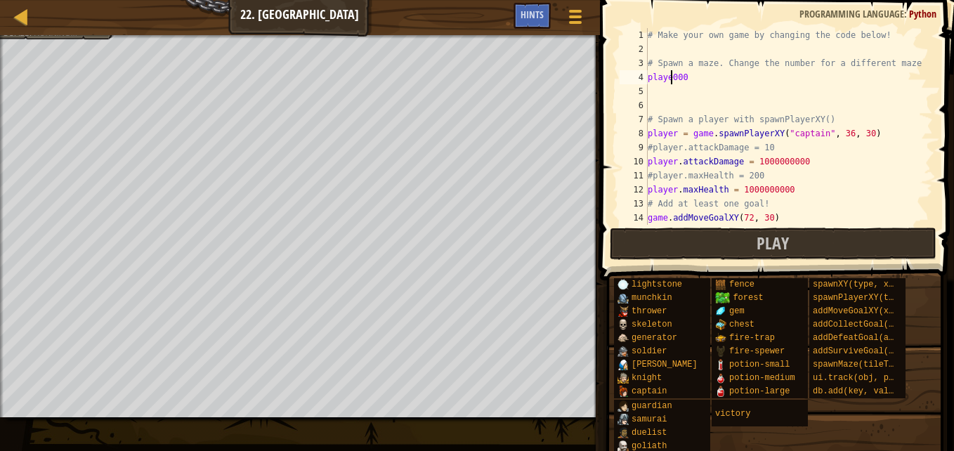
scroll to position [6, 1]
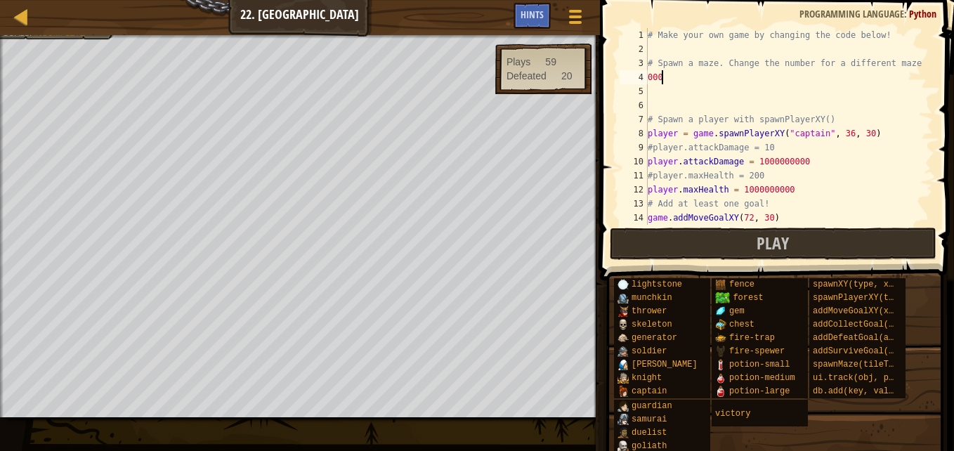
click at [690, 77] on div "# Make your own game by changing the code below! # Spawn a maze. Change the num…" at bounding box center [783, 140] width 277 height 225
type textarea "0"
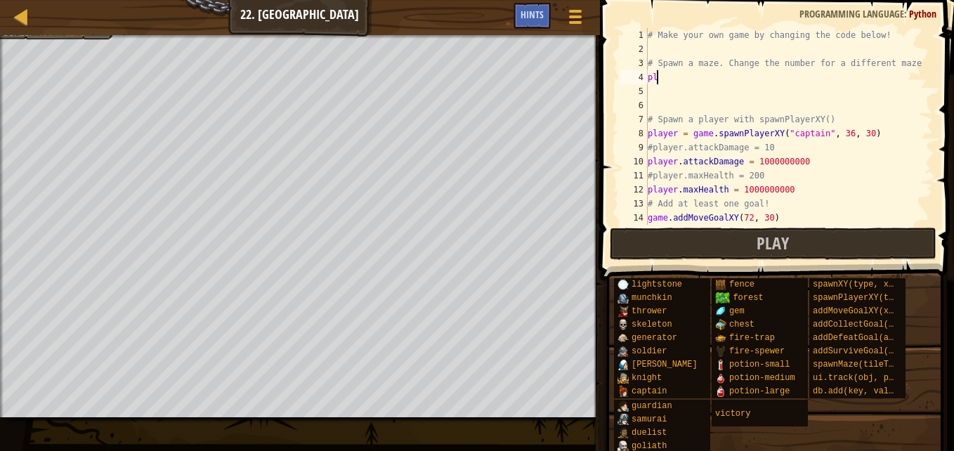
type textarea "p"
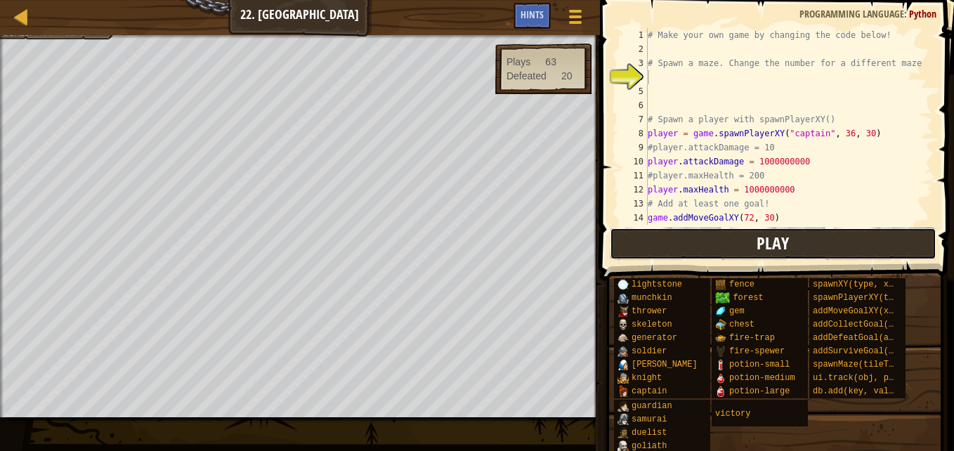
click at [803, 231] on button "Play" at bounding box center [773, 244] width 327 height 32
